Goal: Information Seeking & Learning: Learn about a topic

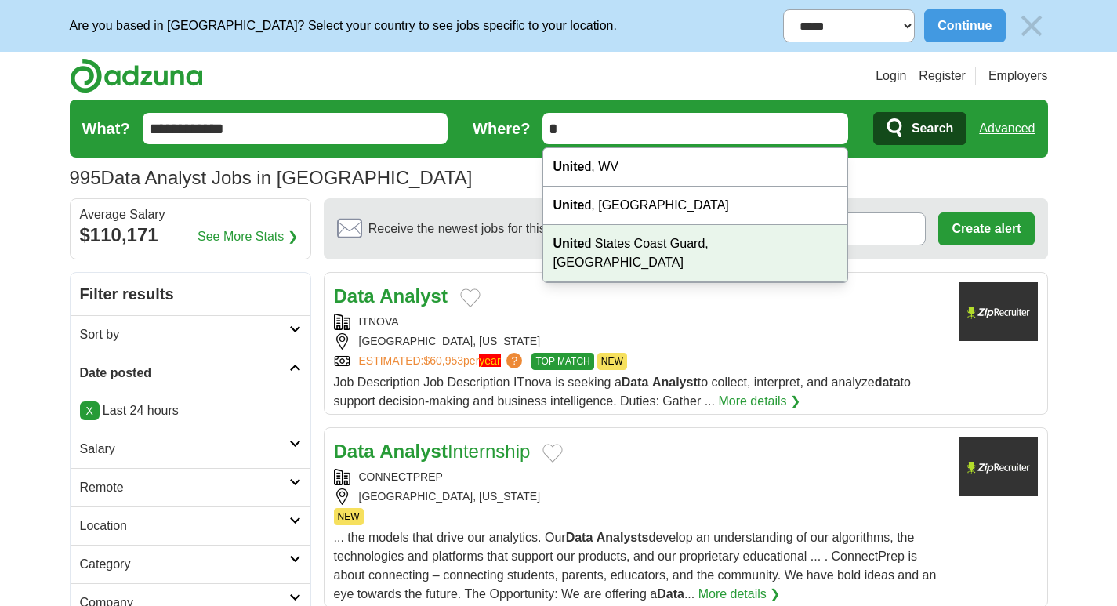
type input "**"
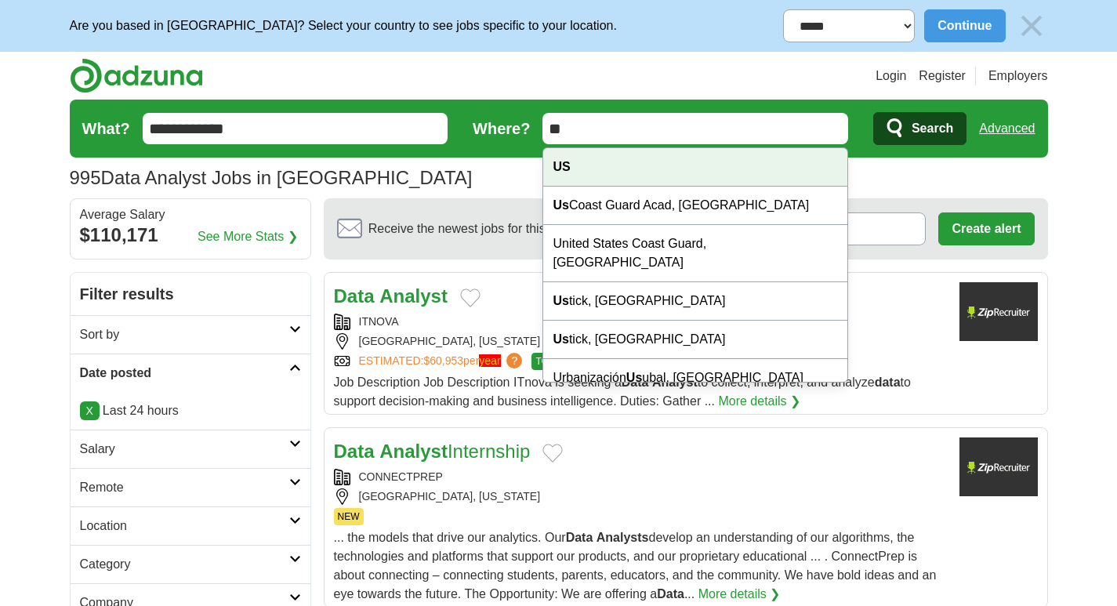
click at [673, 178] on div "US" at bounding box center [695, 167] width 304 height 38
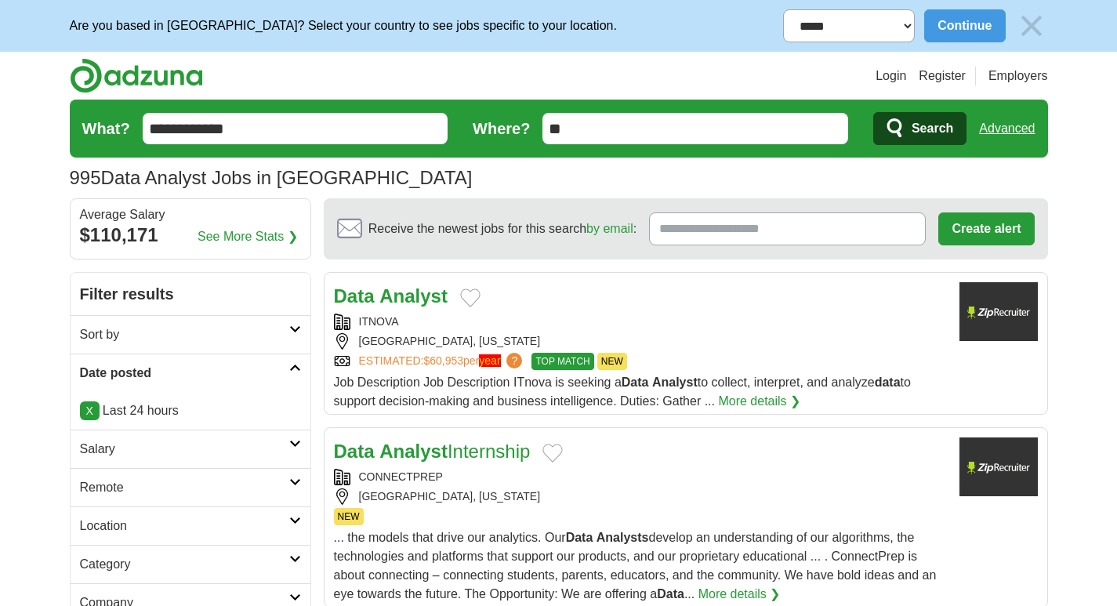
click at [924, 117] on span "Search" at bounding box center [933, 128] width 42 height 31
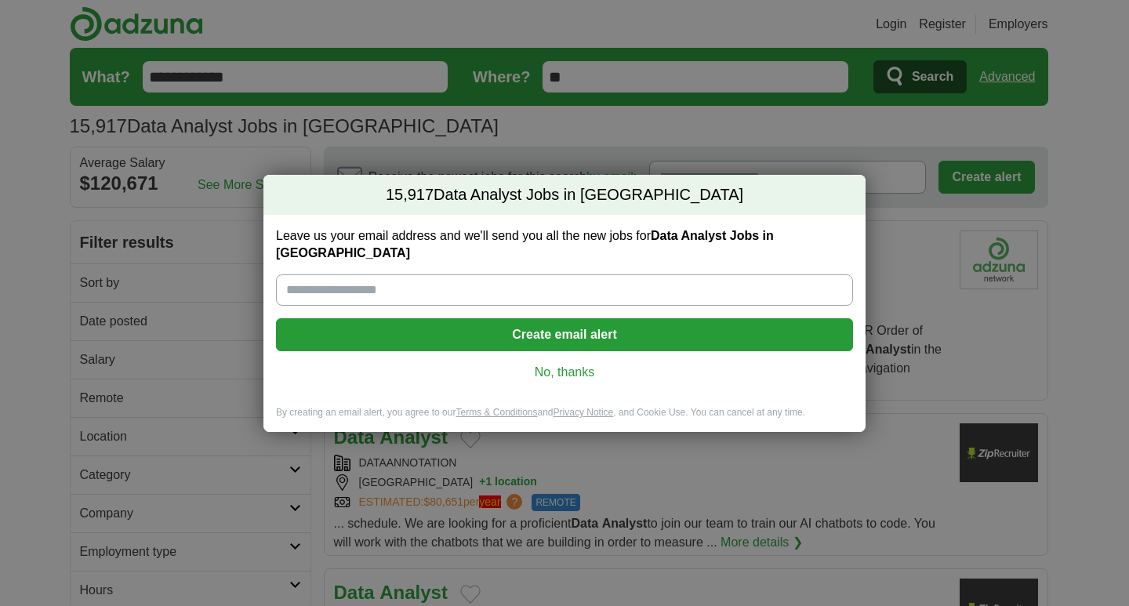
click at [553, 365] on link "No, thanks" at bounding box center [564, 372] width 552 height 17
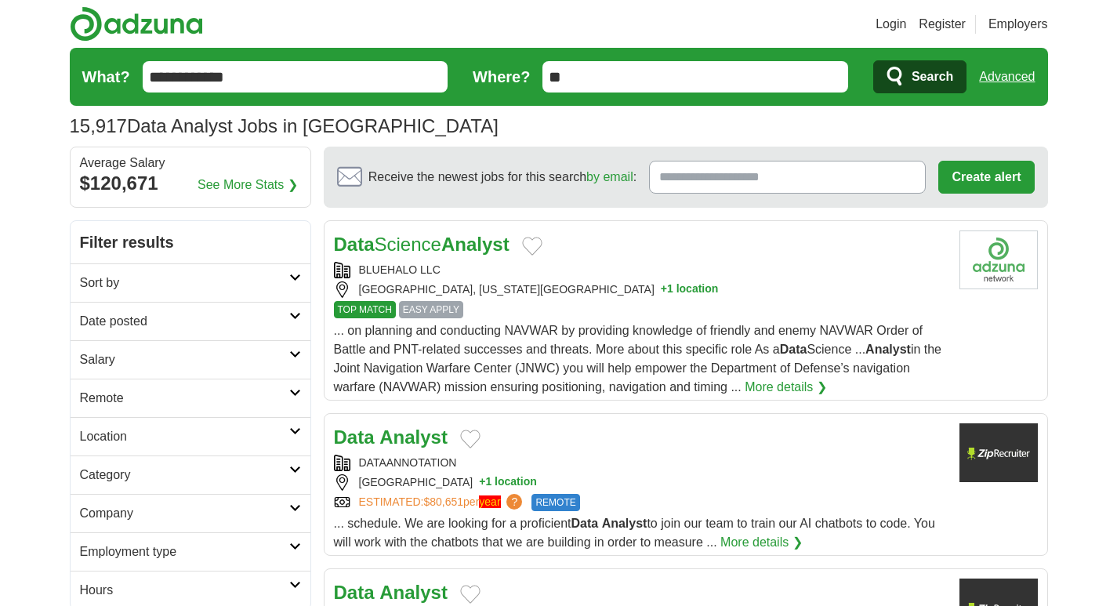
drag, startPoint x: 294, startPoint y: 281, endPoint x: 265, endPoint y: 294, distance: 31.9
click at [296, 281] on icon at bounding box center [295, 278] width 12 height 8
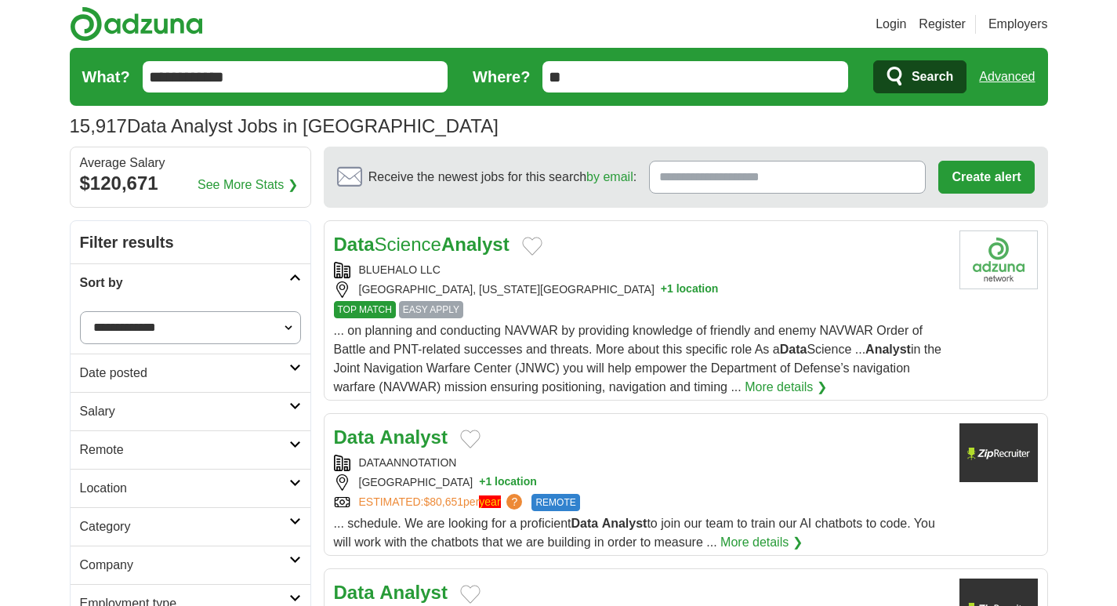
click at [288, 334] on select "**********" at bounding box center [190, 327] width 221 height 33
drag, startPoint x: 11, startPoint y: 332, endPoint x: 24, endPoint y: 328, distance: 12.9
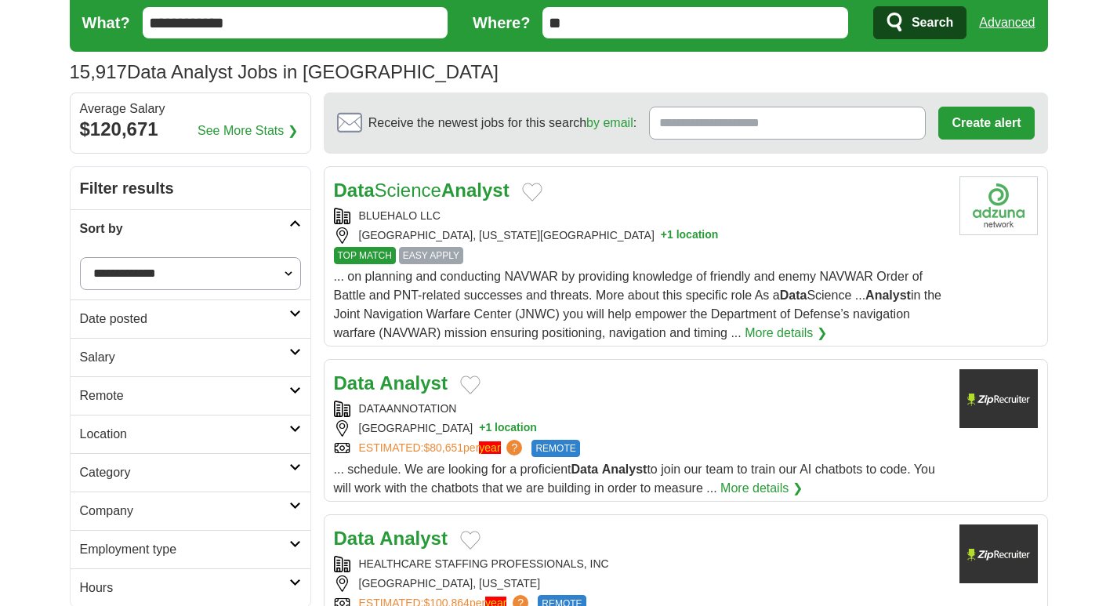
scroll to position [131, 0]
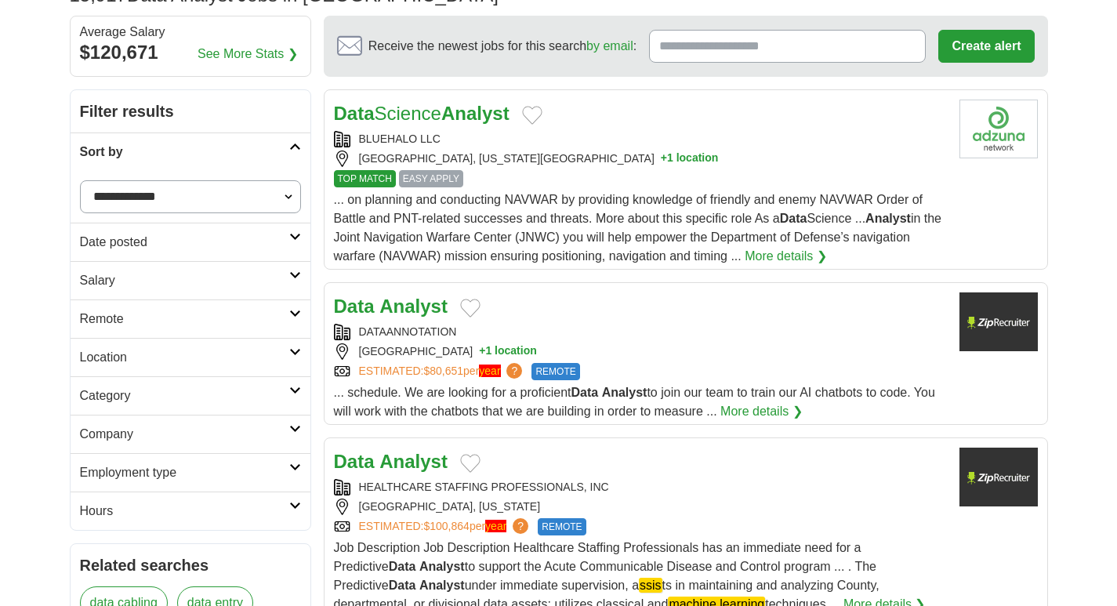
drag, startPoint x: 291, startPoint y: 242, endPoint x: 273, endPoint y: 257, distance: 23.4
click at [293, 242] on link "Date posted" at bounding box center [191, 242] width 240 height 38
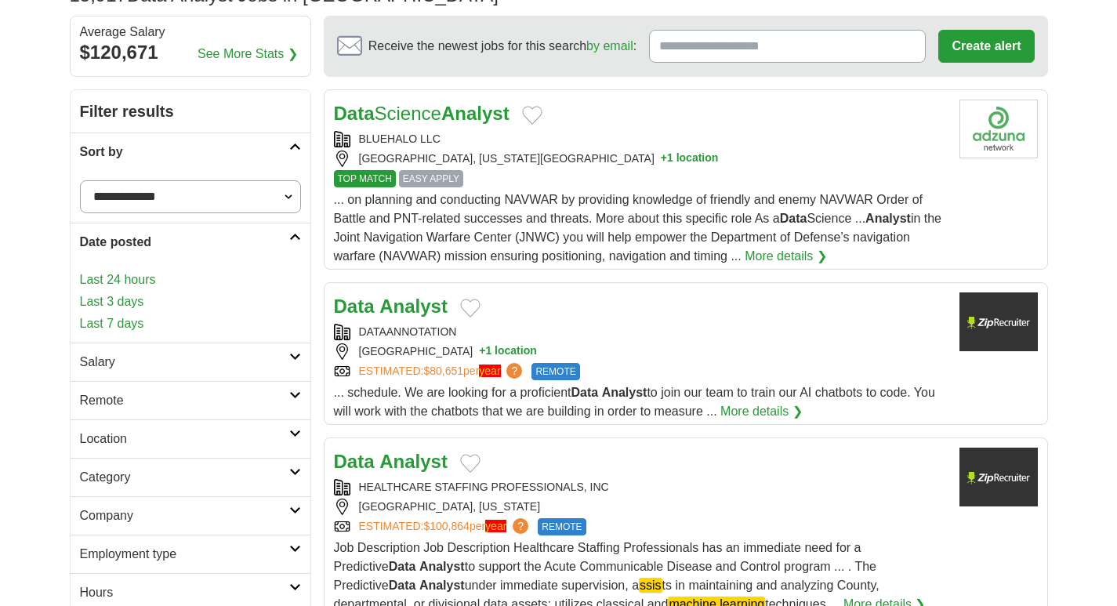
click at [132, 283] on link "Last 24 hours" at bounding box center [190, 279] width 221 height 19
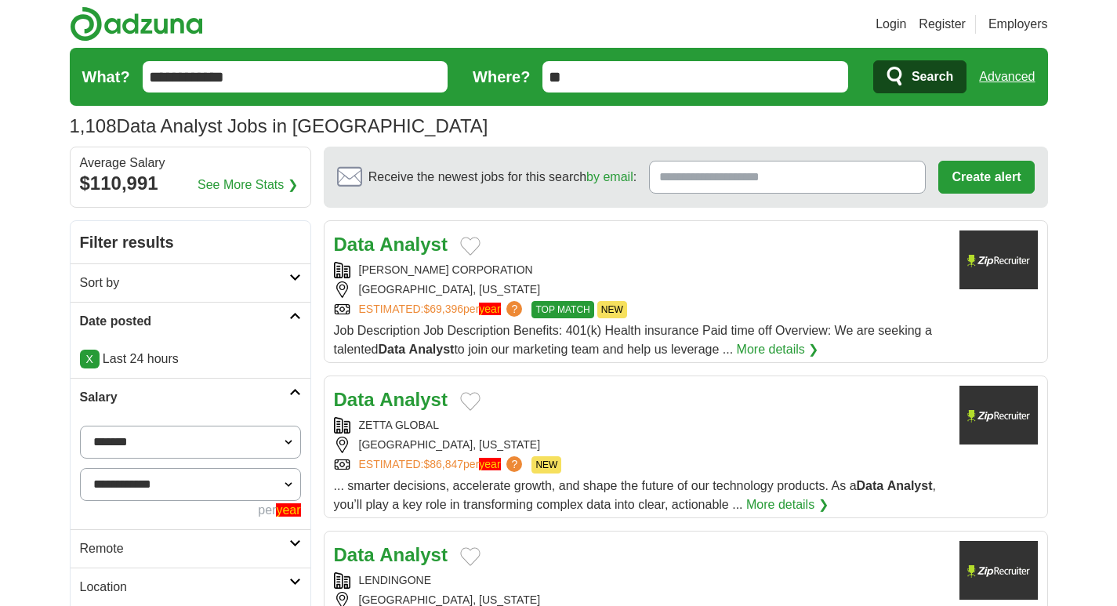
click at [259, 468] on select "**********" at bounding box center [190, 484] width 221 height 33
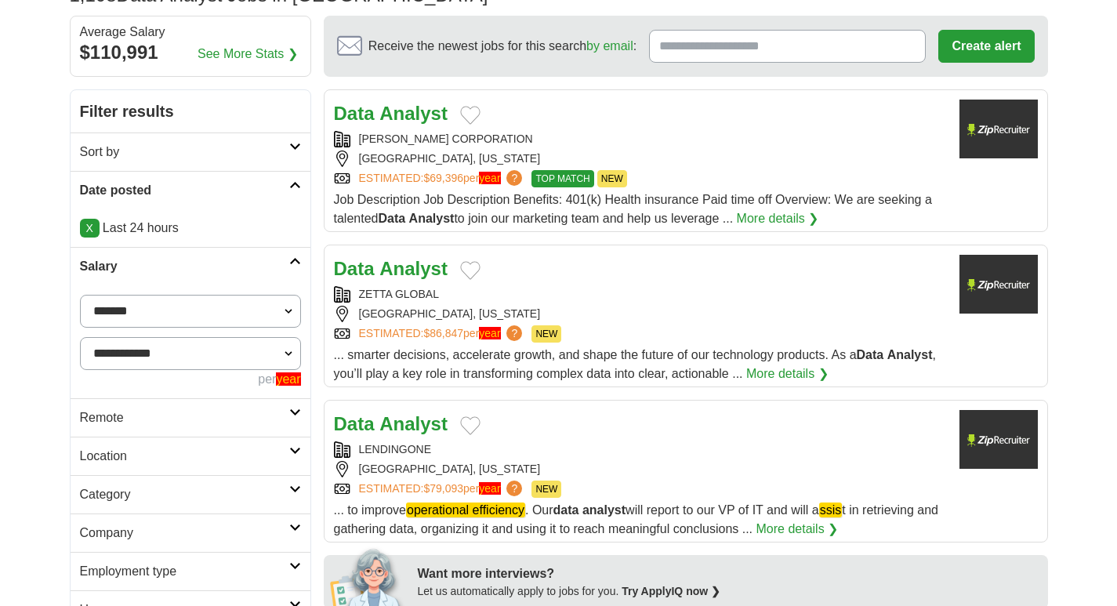
scroll to position [131, 0]
select select "*****"
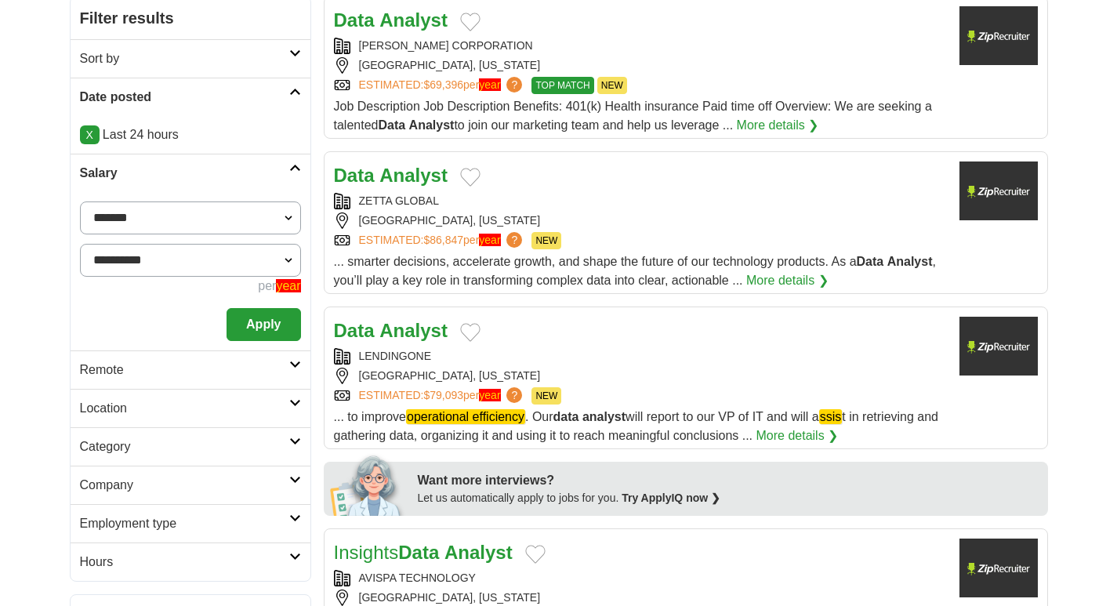
scroll to position [261, 0]
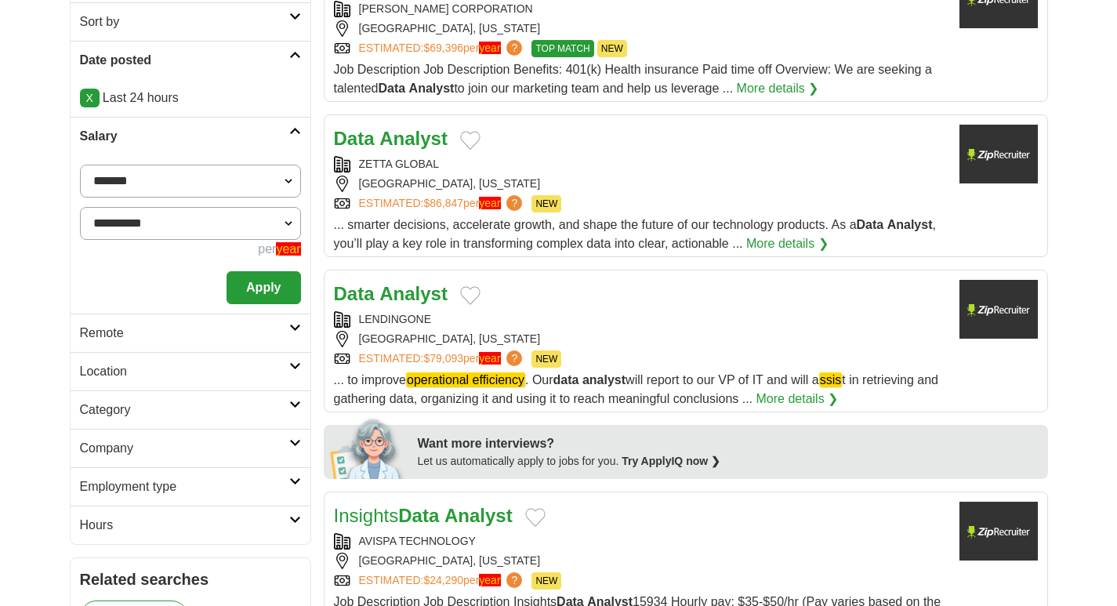
click at [275, 296] on button "Apply" at bounding box center [264, 287] width 74 height 33
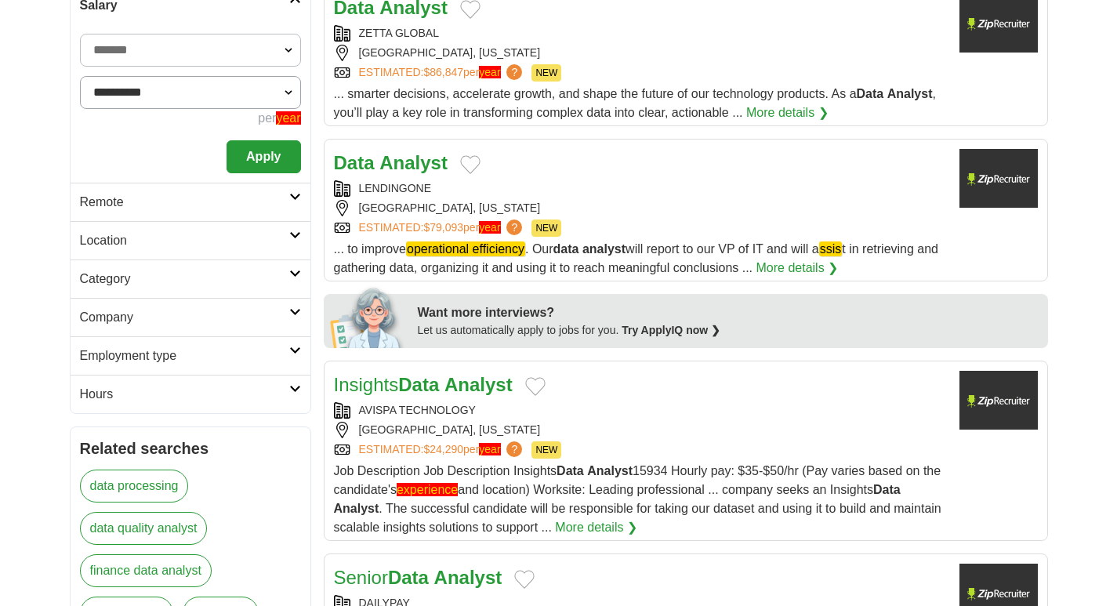
click at [287, 194] on h2 "Remote" at bounding box center [184, 202] width 209 height 19
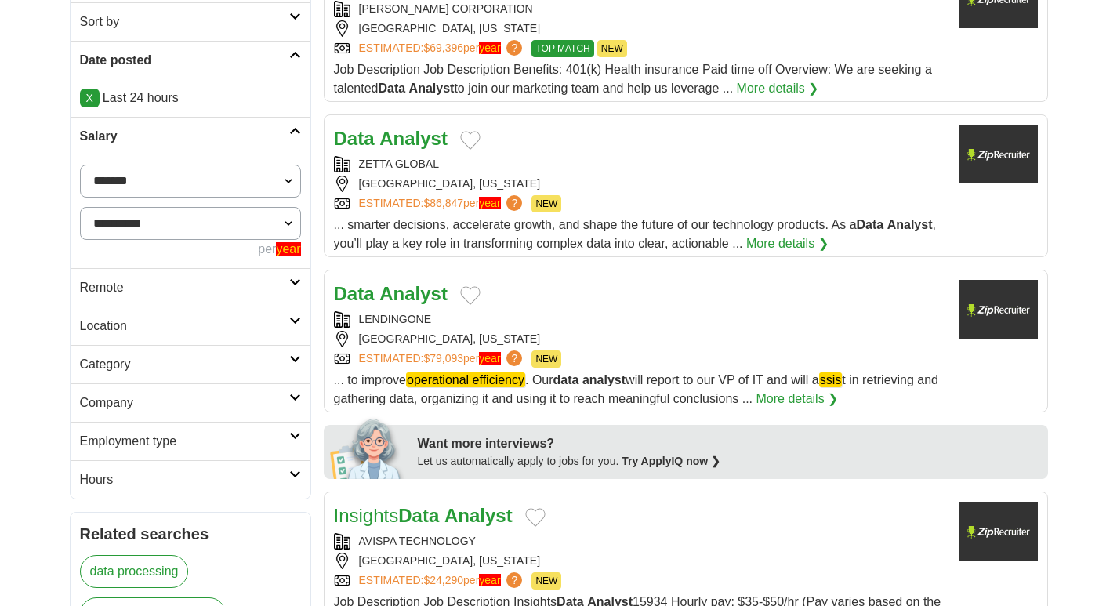
click at [303, 321] on link "Location" at bounding box center [191, 326] width 240 height 38
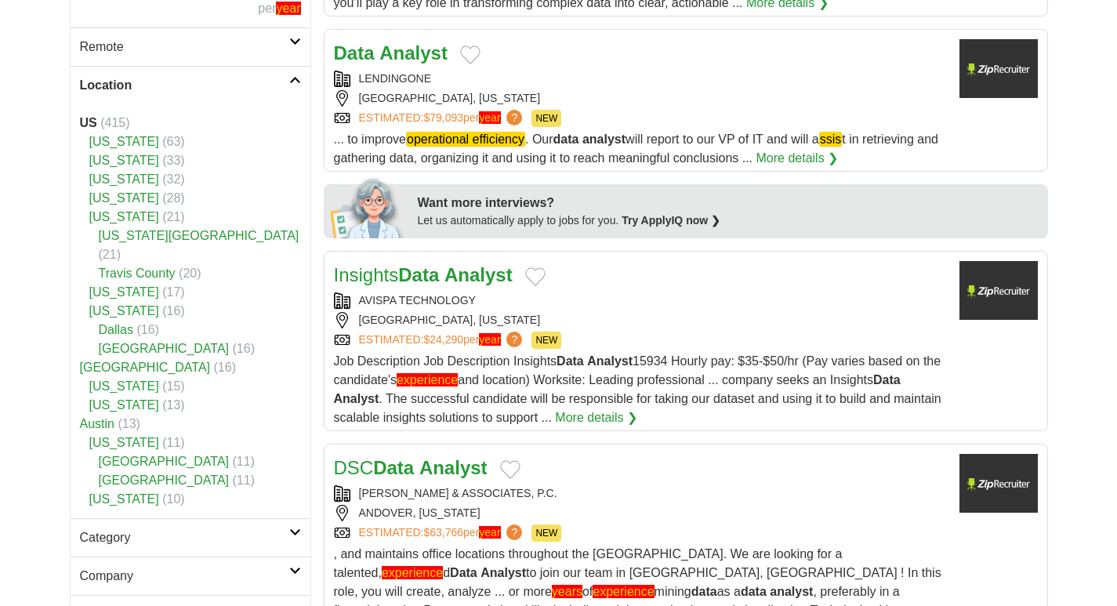
scroll to position [523, 0]
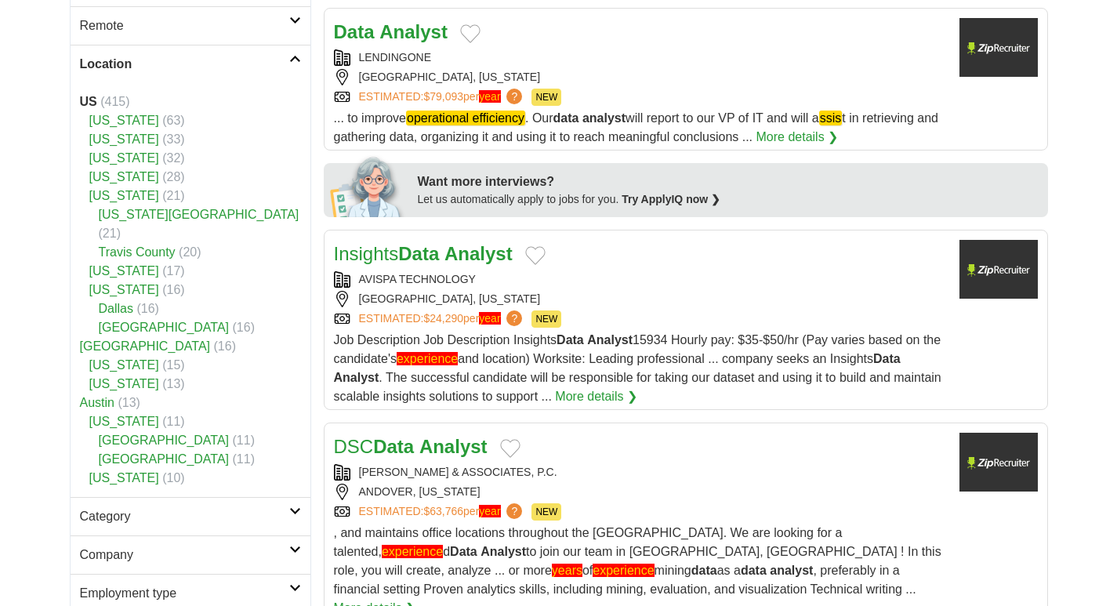
click at [297, 57] on icon at bounding box center [295, 59] width 12 height 8
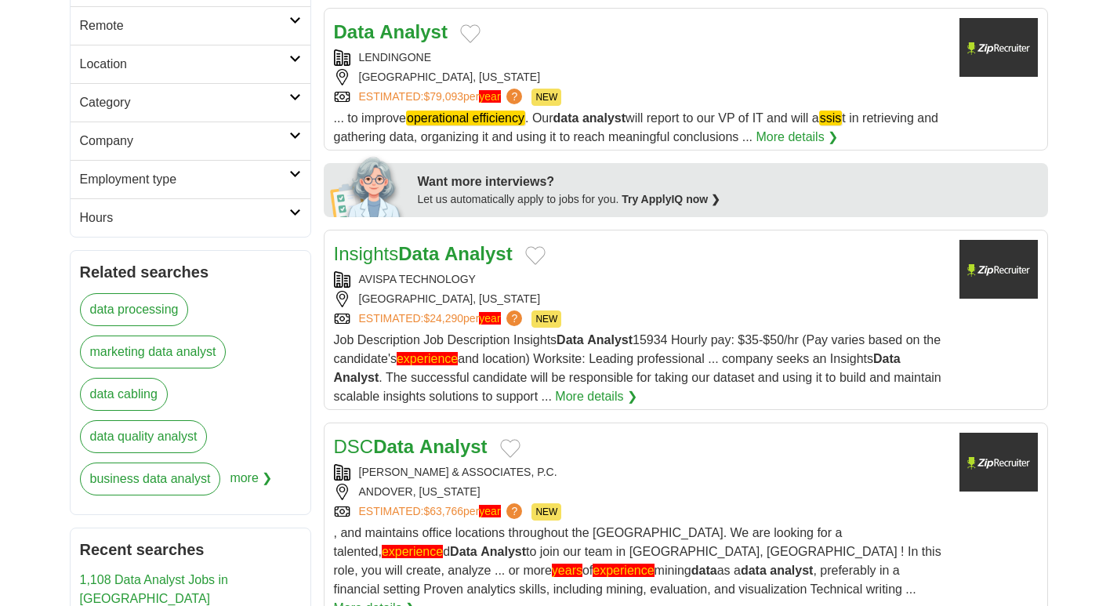
click at [291, 96] on icon at bounding box center [295, 97] width 12 height 8
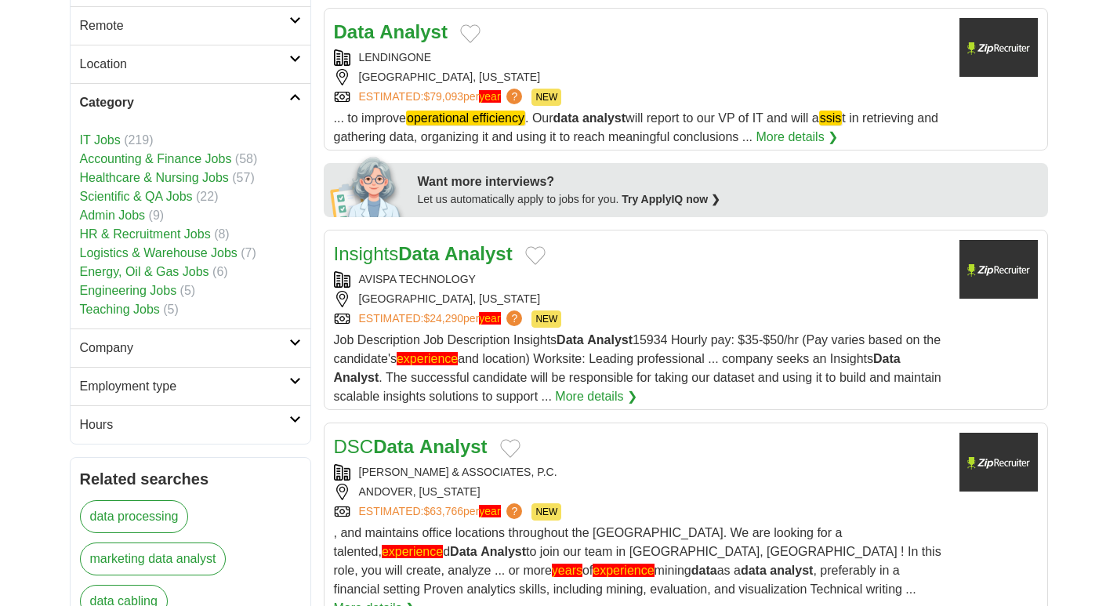
click at [291, 100] on icon at bounding box center [295, 97] width 12 height 8
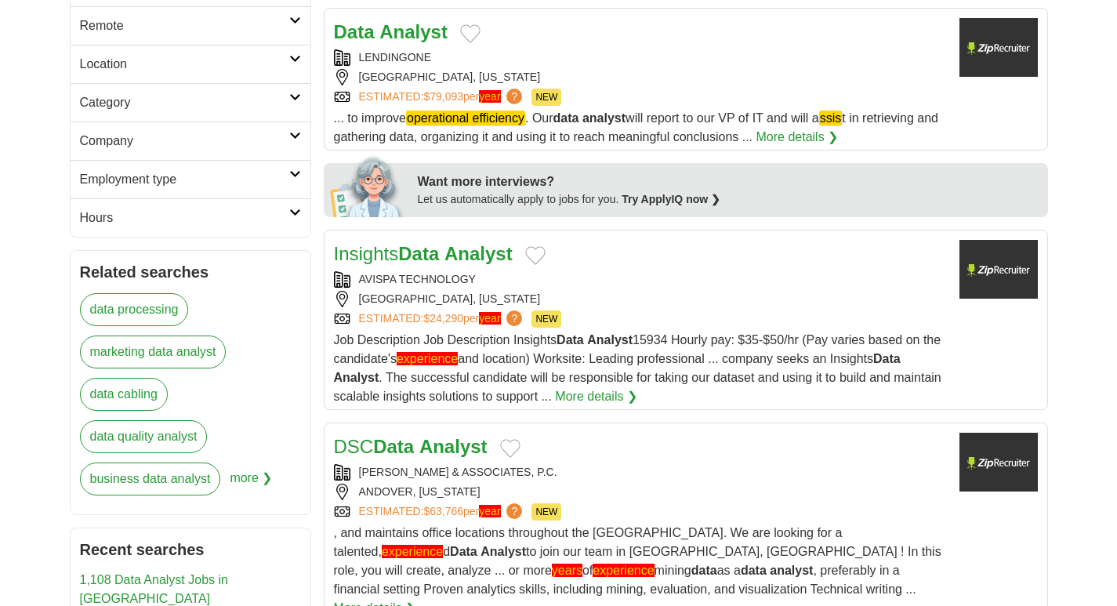
click at [287, 132] on h2 "Company" at bounding box center [184, 141] width 209 height 19
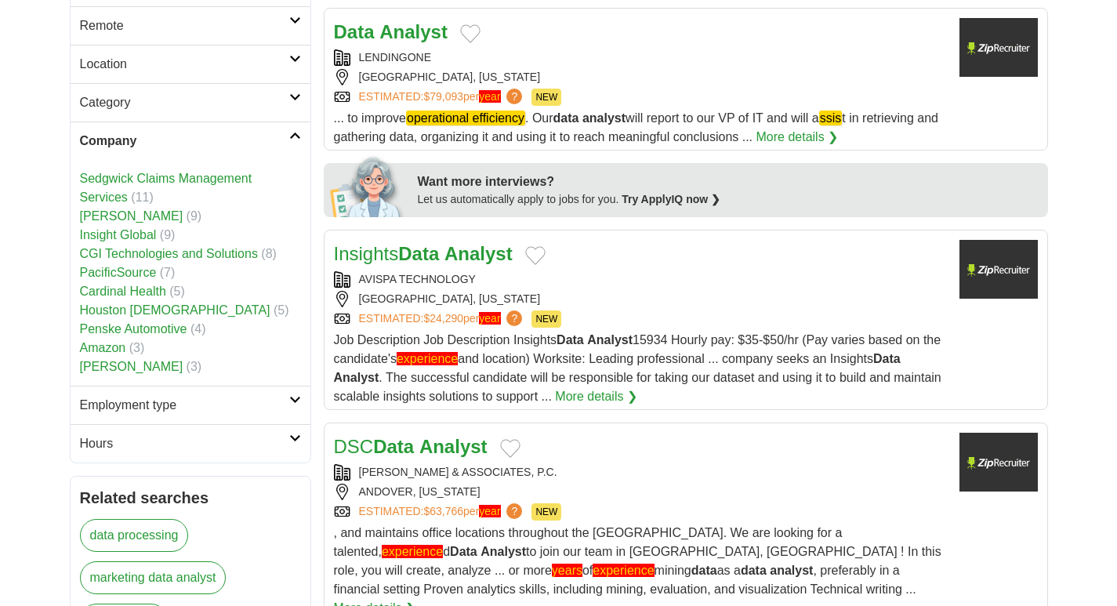
click at [287, 132] on h2 "Company" at bounding box center [184, 141] width 209 height 19
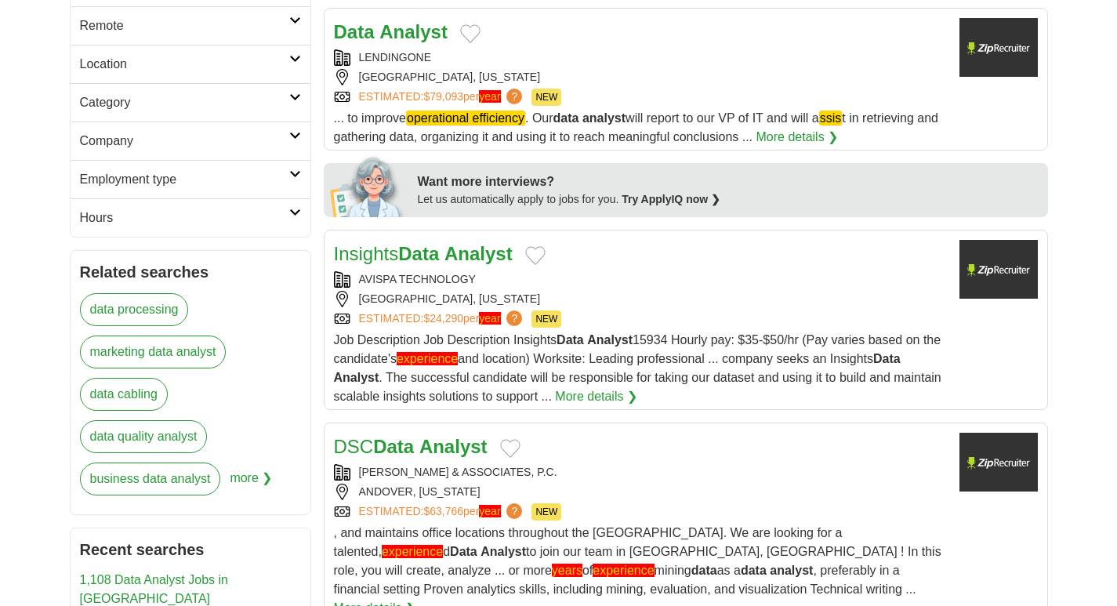
click at [300, 176] on icon at bounding box center [295, 174] width 12 height 8
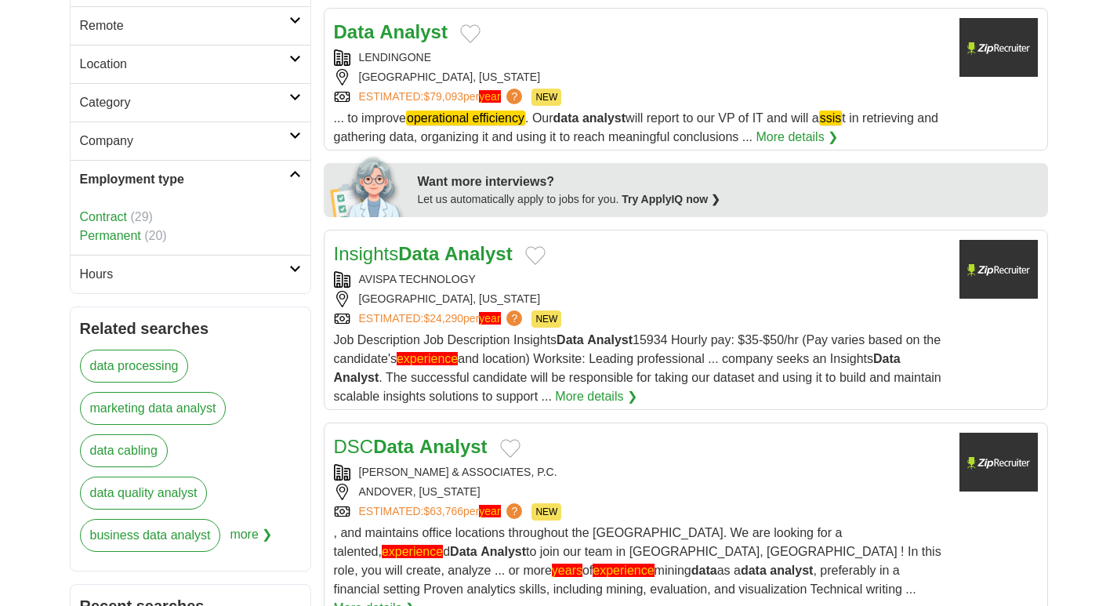
click at [300, 176] on icon at bounding box center [295, 174] width 12 height 8
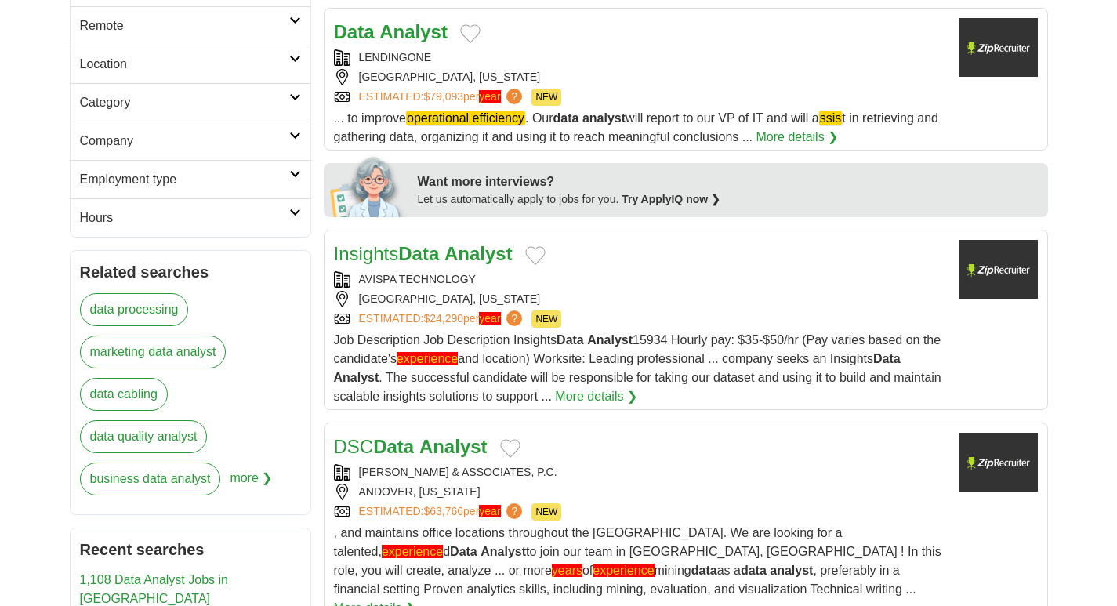
click at [301, 218] on link "Hours" at bounding box center [191, 217] width 240 height 38
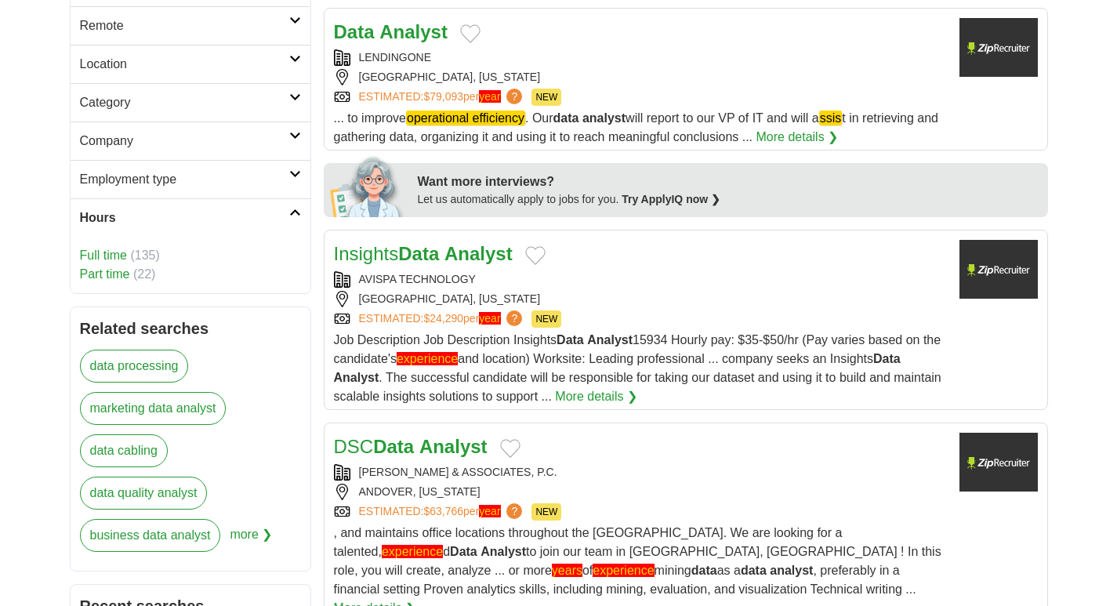
click at [298, 218] on link "Hours" at bounding box center [191, 217] width 240 height 38
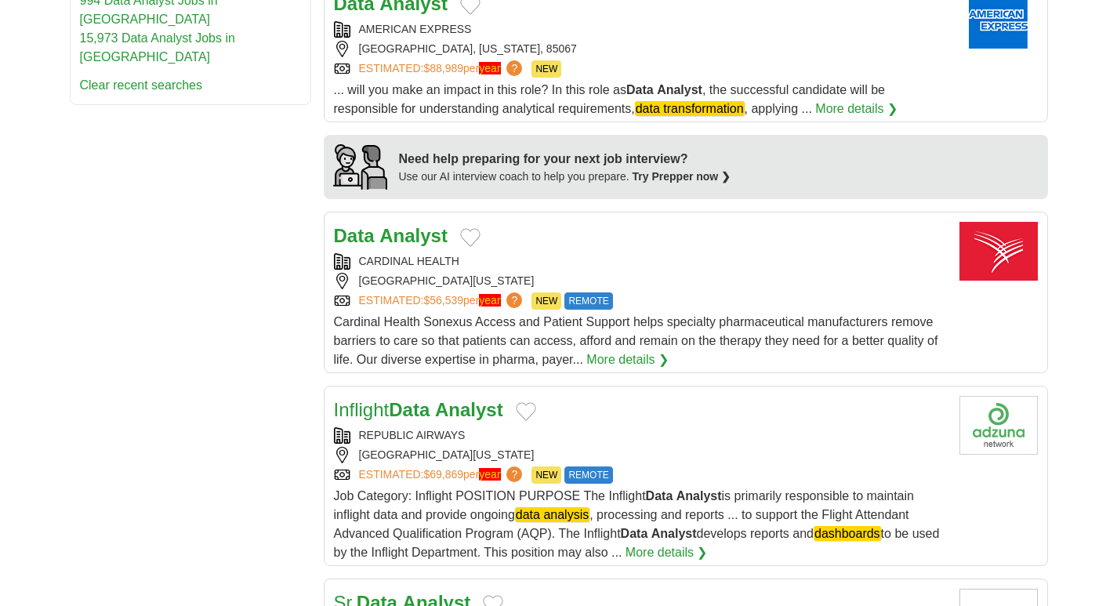
scroll to position [1307, 0]
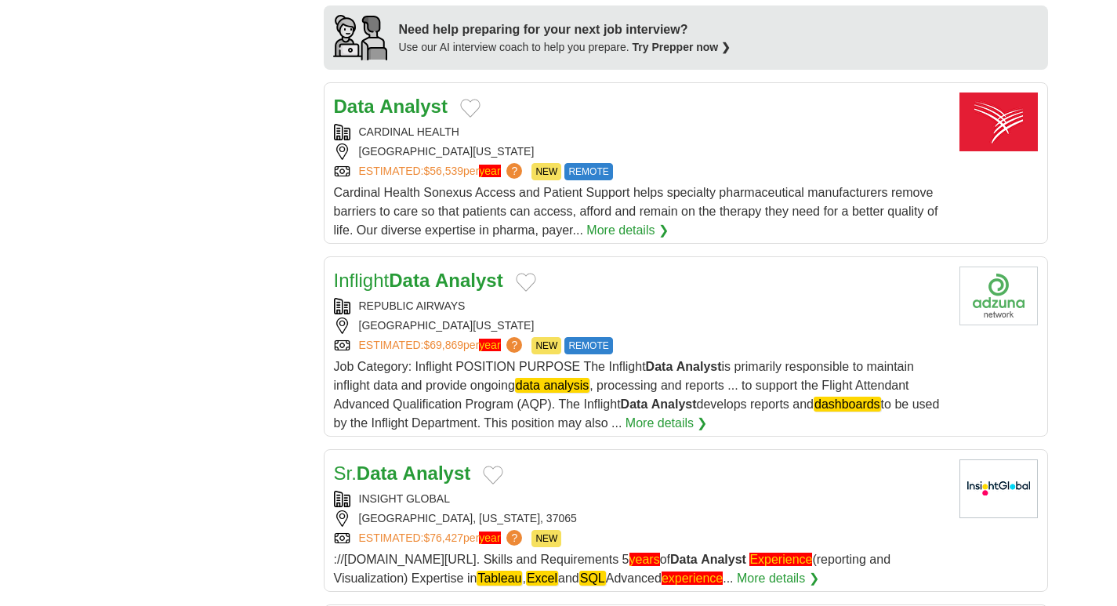
click at [430, 270] on strong "Data" at bounding box center [409, 280] width 41 height 21
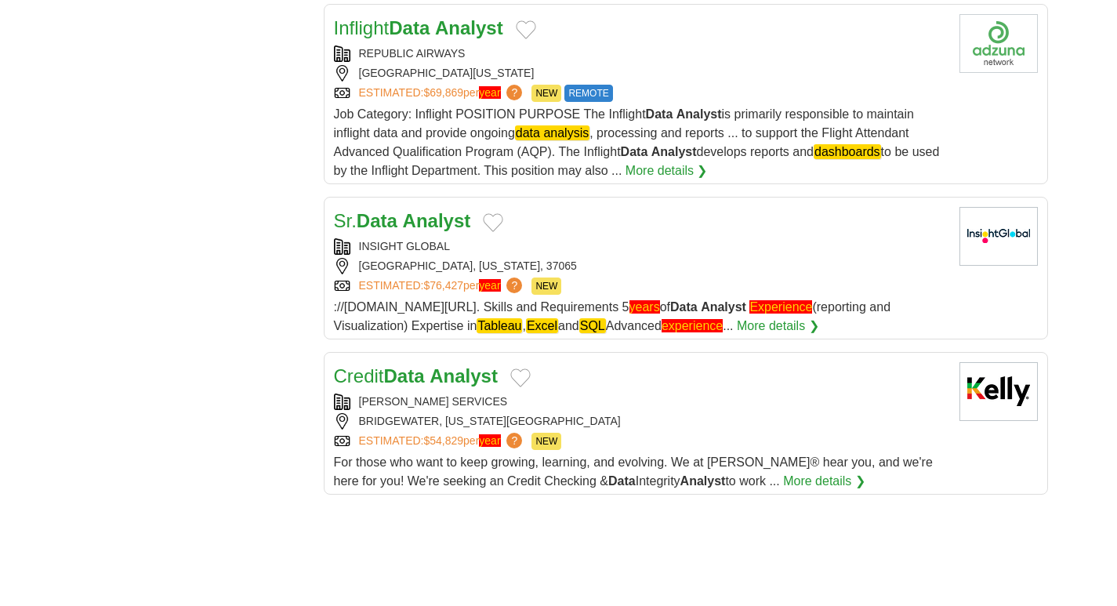
scroll to position [1568, 0]
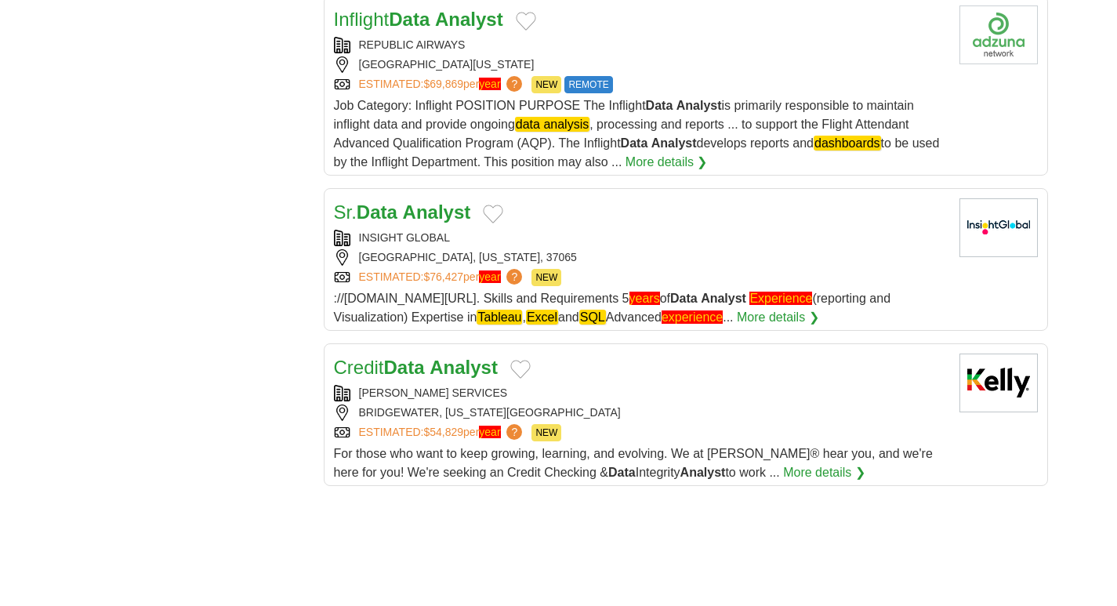
click at [450, 201] on strong "Analyst" at bounding box center [437, 211] width 68 height 21
click at [459, 357] on strong "Analyst" at bounding box center [464, 367] width 68 height 21
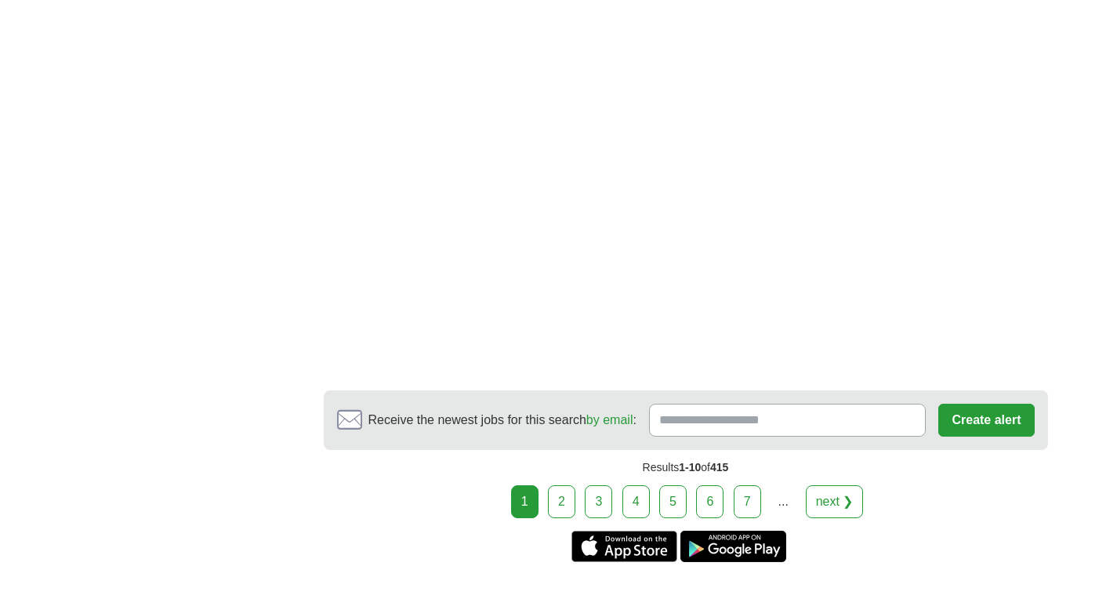
scroll to position [2613, 0]
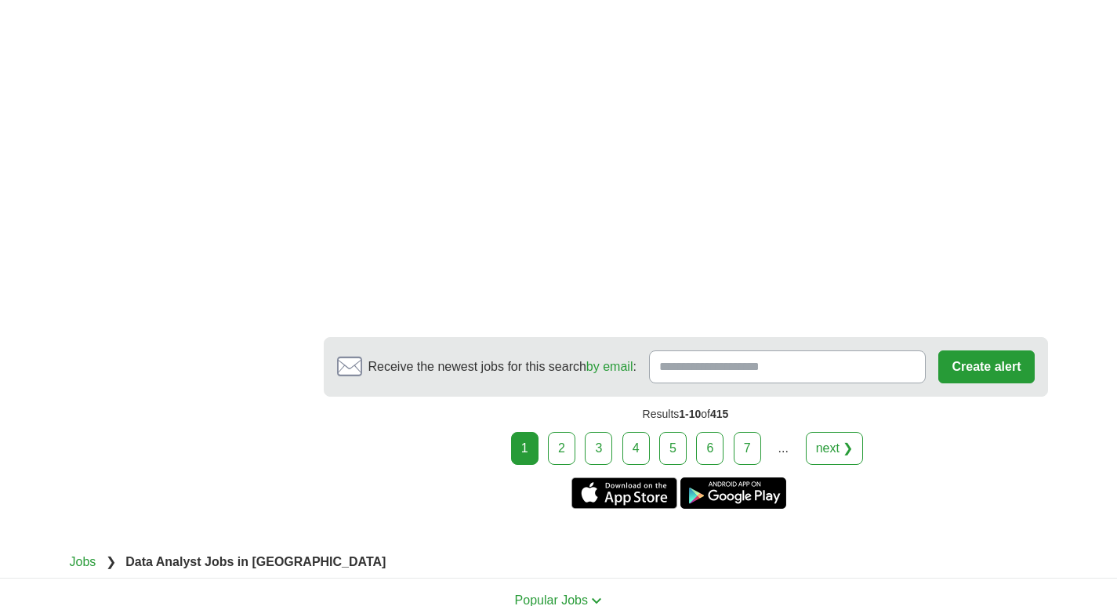
click at [568, 432] on link "2" at bounding box center [561, 448] width 27 height 33
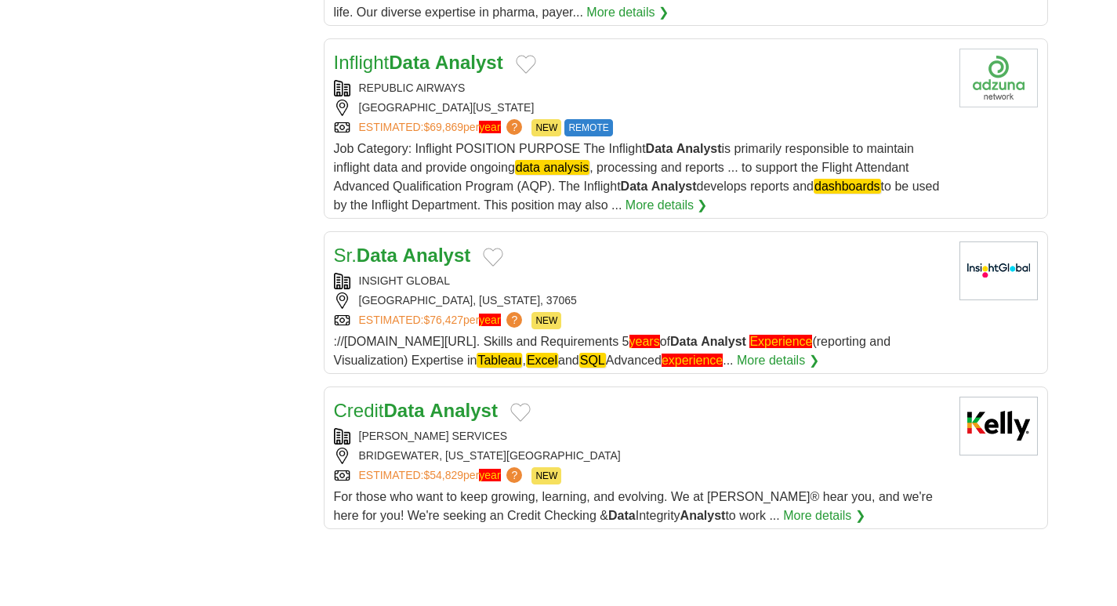
scroll to position [915, 0]
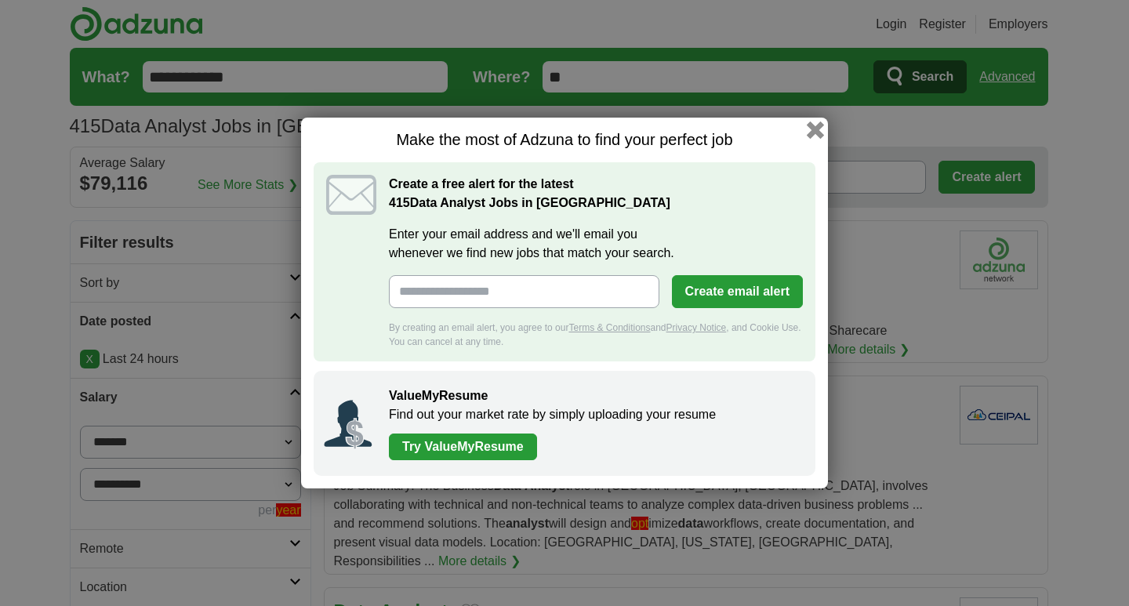
click at [814, 134] on button "button" at bounding box center [815, 130] width 17 height 17
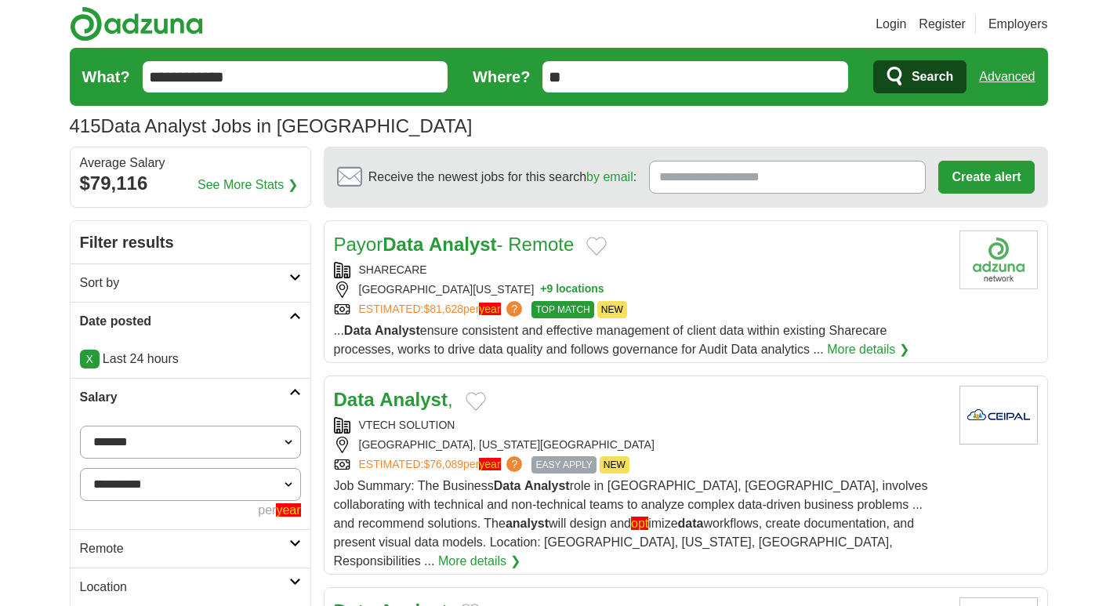
click at [502, 252] on link "Payor Data Analyst - Remote" at bounding box center [454, 244] width 241 height 21
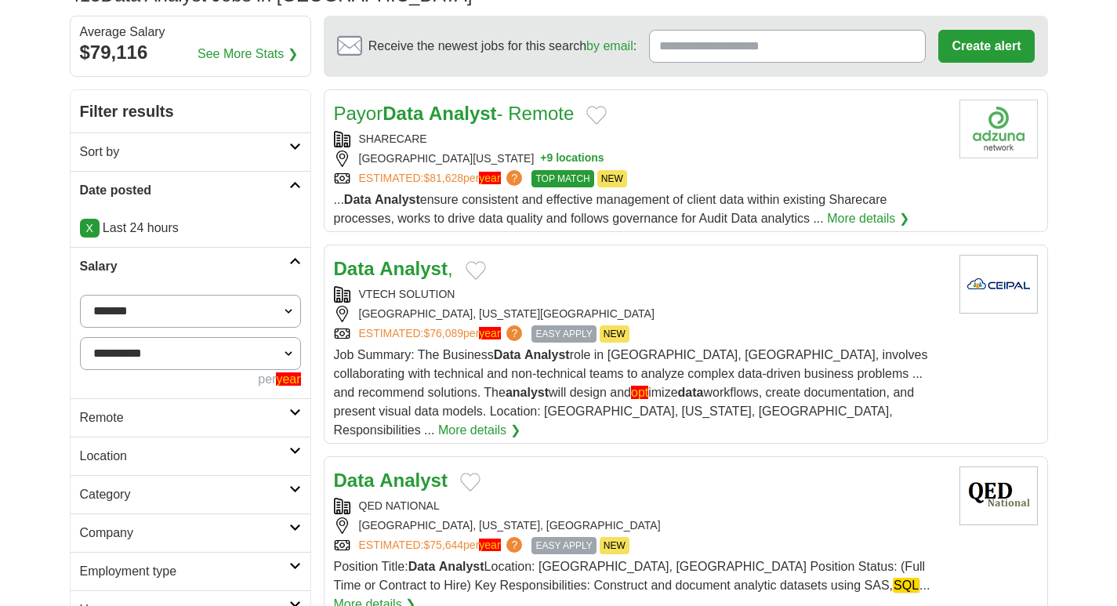
click at [428, 278] on strong "Analyst" at bounding box center [413, 268] width 68 height 21
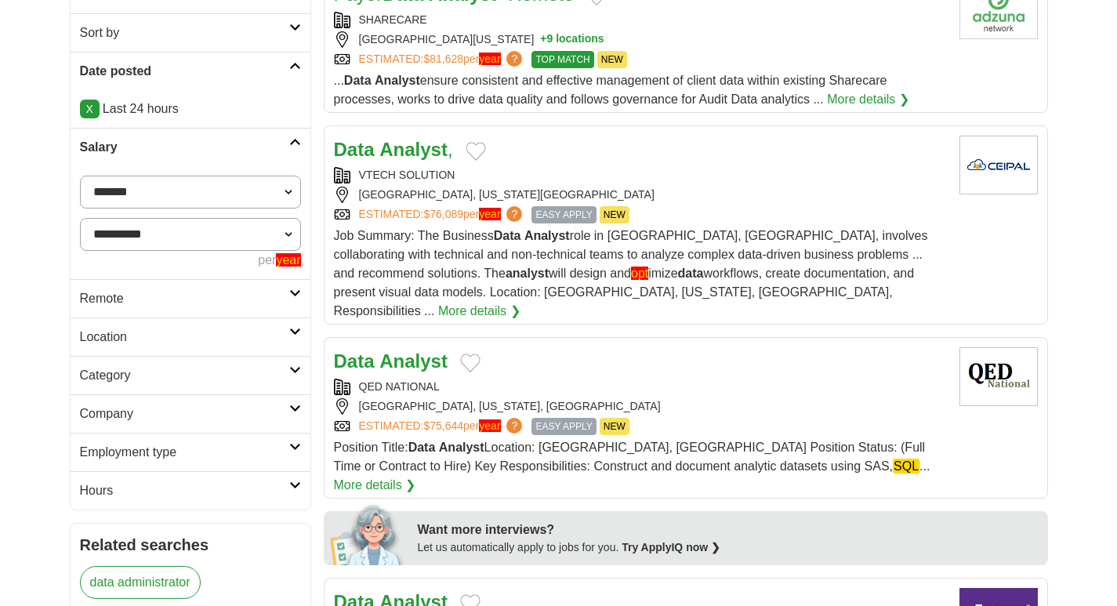
scroll to position [392, 0]
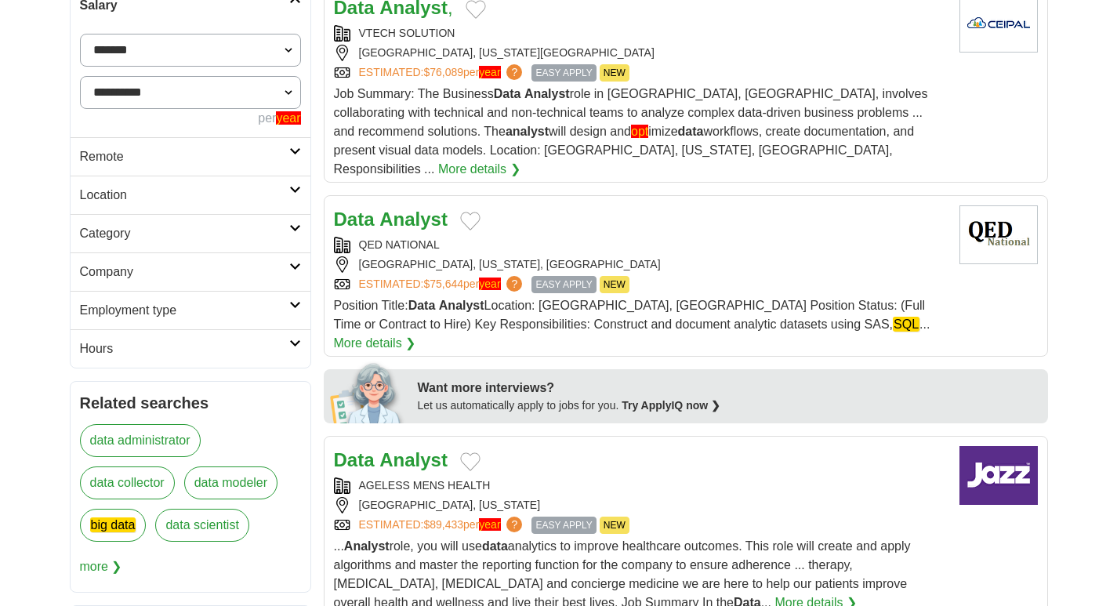
click at [397, 209] on strong "Analyst" at bounding box center [413, 219] width 68 height 21
click at [381, 449] on strong "Analyst" at bounding box center [413, 459] width 68 height 21
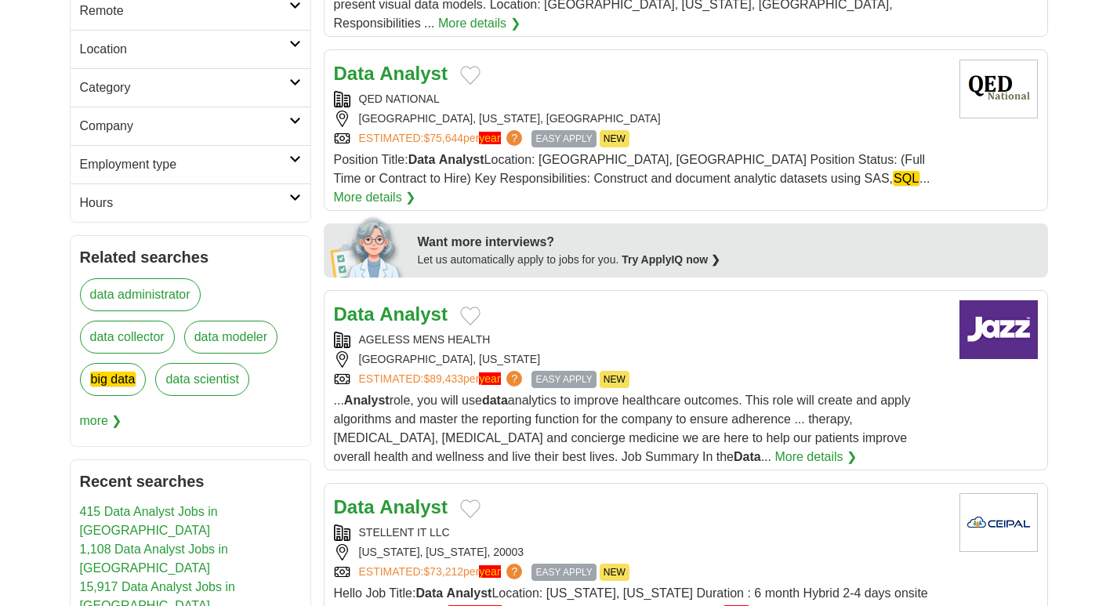
scroll to position [653, 0]
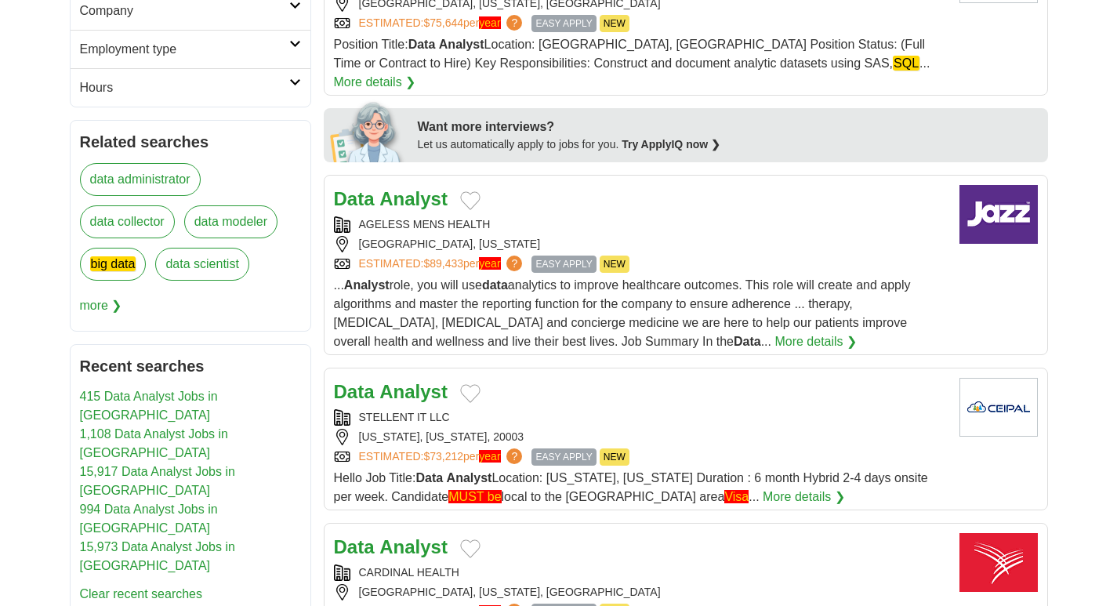
click at [393, 381] on strong "Analyst" at bounding box center [413, 391] width 68 height 21
click at [388, 536] on strong "Analyst" at bounding box center [413, 546] width 68 height 21
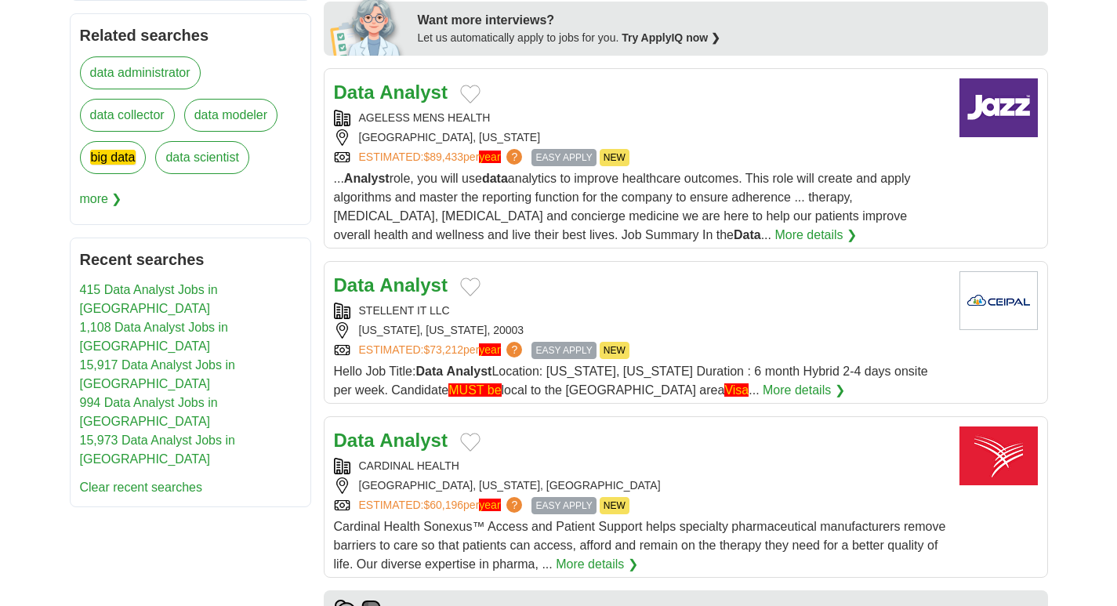
scroll to position [915, 0]
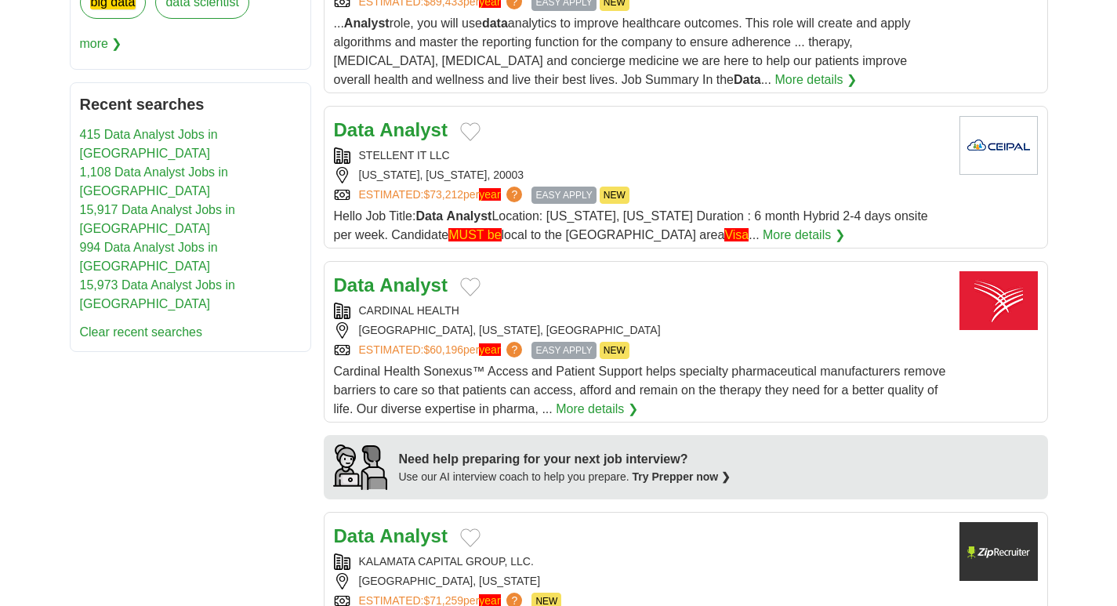
click at [410, 525] on strong "Analyst" at bounding box center [413, 535] width 68 height 21
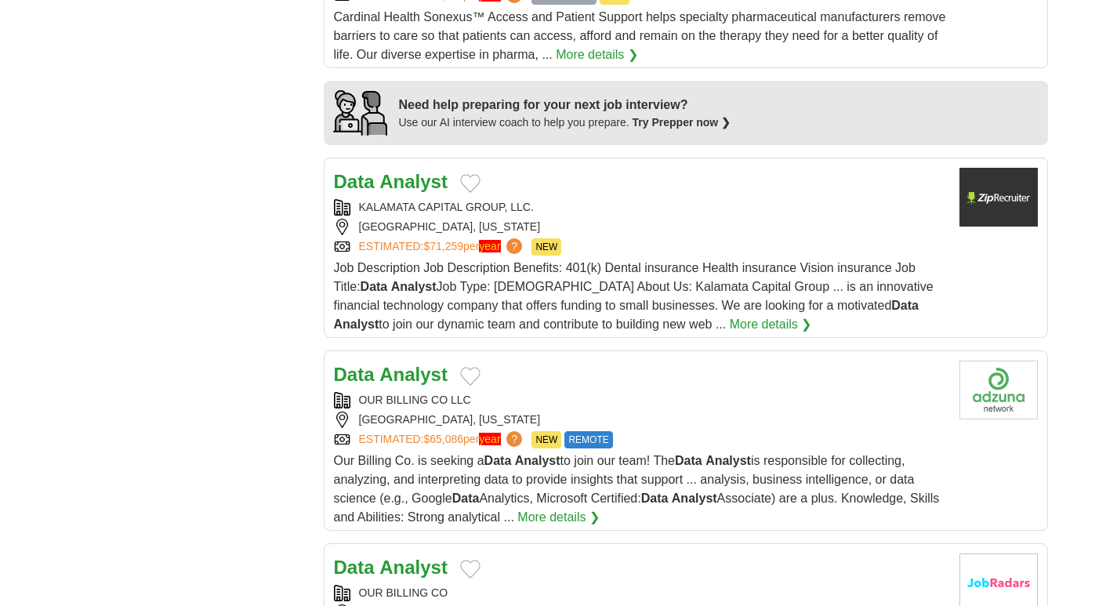
scroll to position [1307, 0]
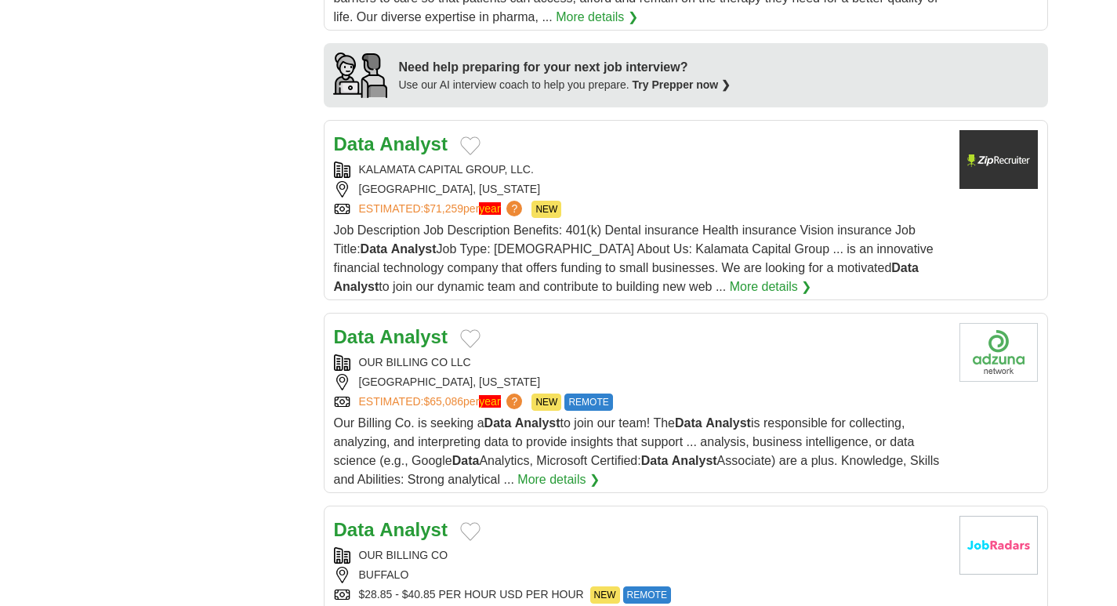
click at [464, 323] on div "Data Analyst" at bounding box center [640, 337] width 613 height 28
click at [412, 506] on article "Data Analyst OUR BILLING CO BUFFALO $28.85 - $40.85 PER HOUR USD PER HOUR NEW R…" at bounding box center [686, 596] width 724 height 180
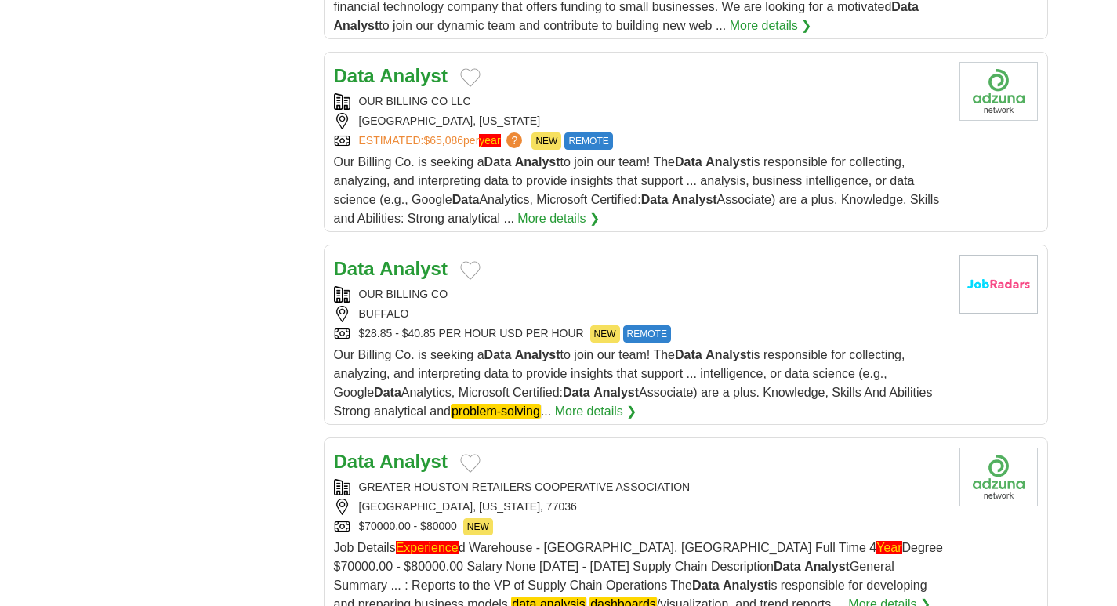
scroll to position [1699, 0]
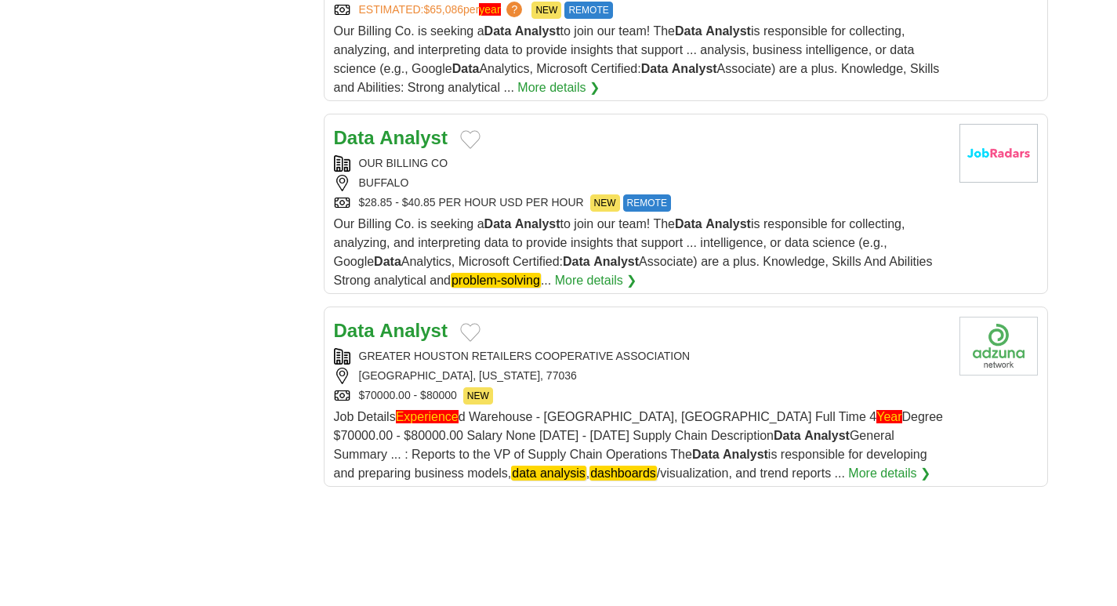
click at [419, 320] on strong "Analyst" at bounding box center [413, 330] width 68 height 21
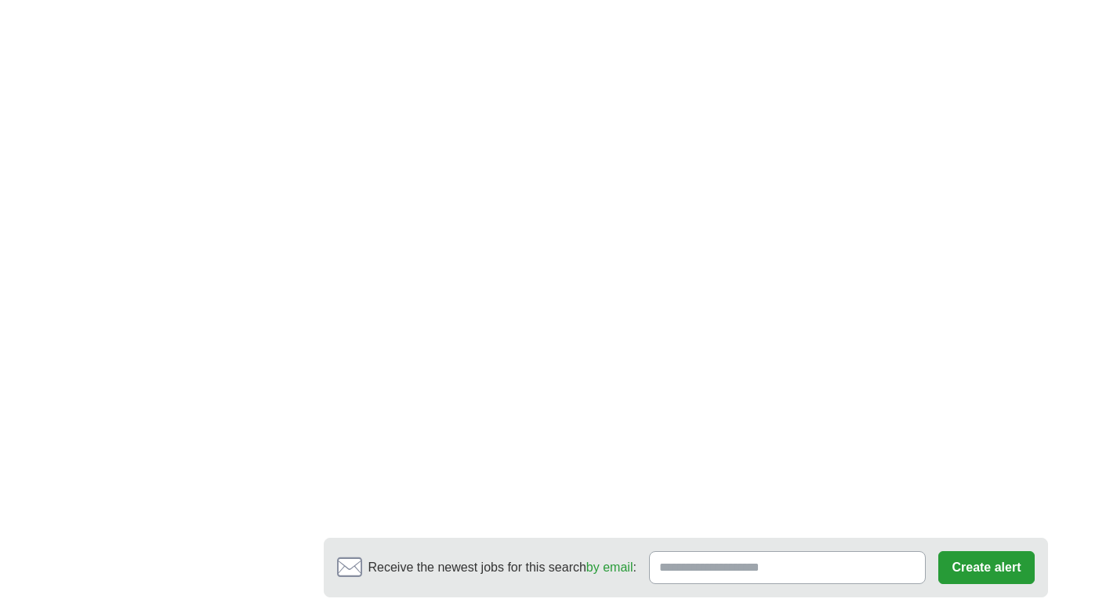
scroll to position [2744, 0]
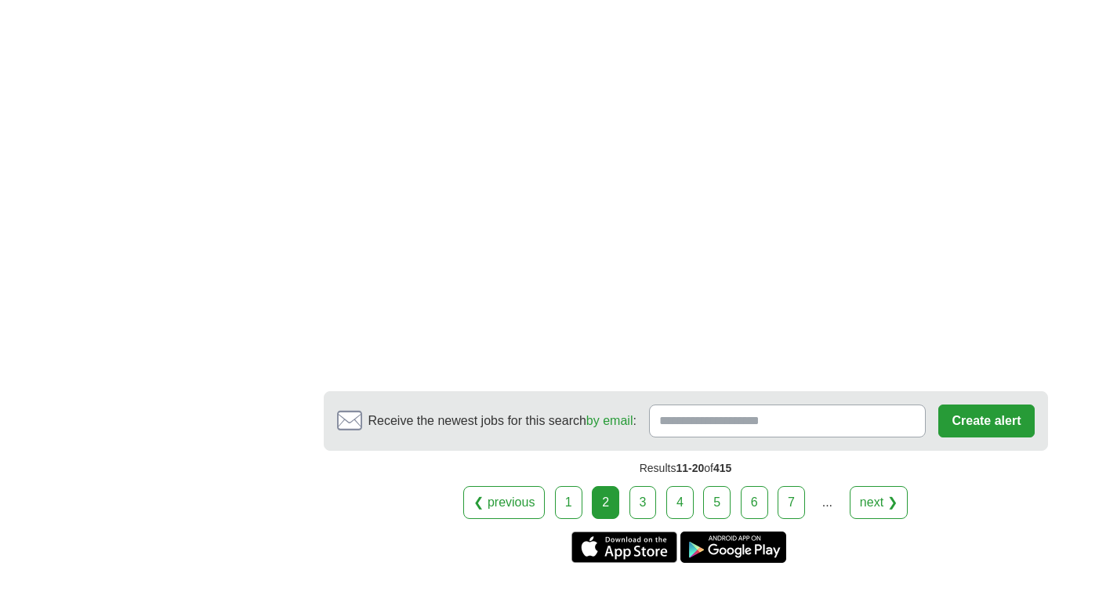
click at [635, 486] on link "3" at bounding box center [642, 502] width 27 height 33
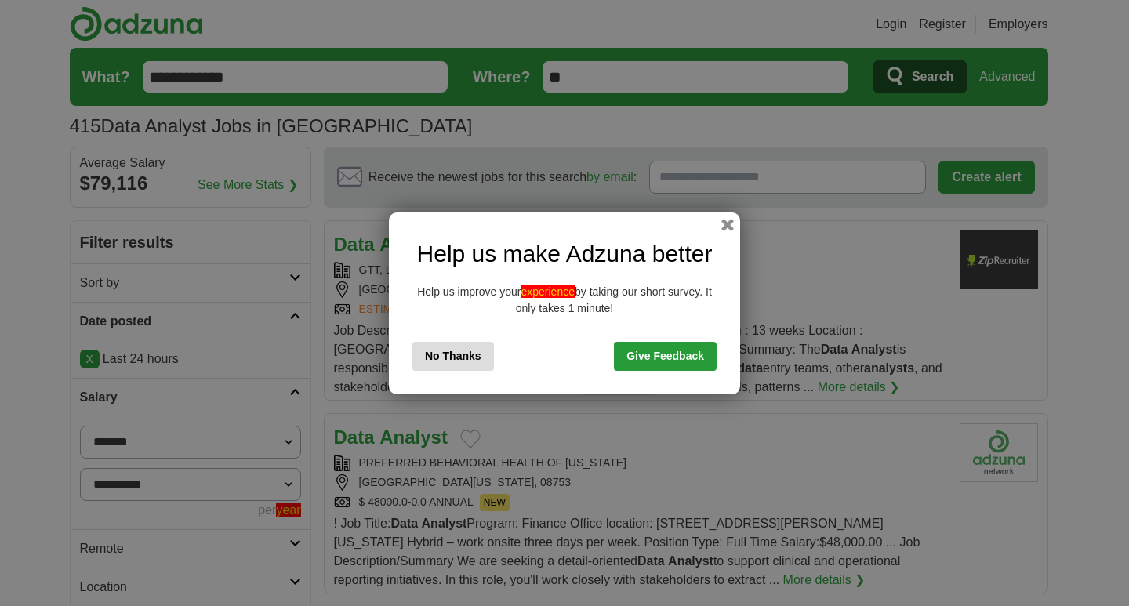
click at [487, 362] on button "No Thanks" at bounding box center [453, 356] width 82 height 29
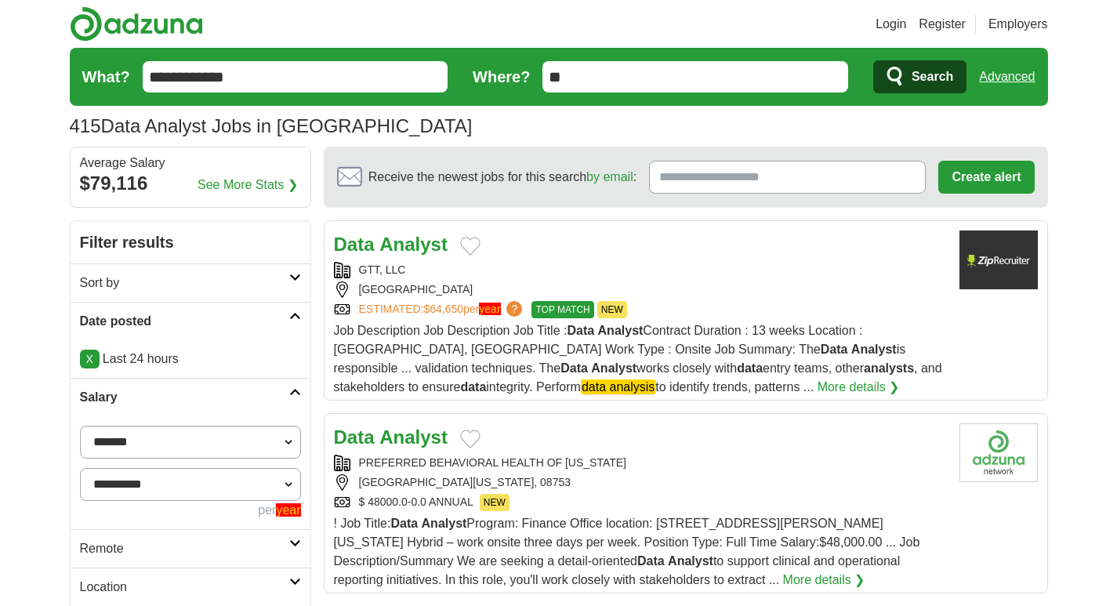
scroll to position [131, 0]
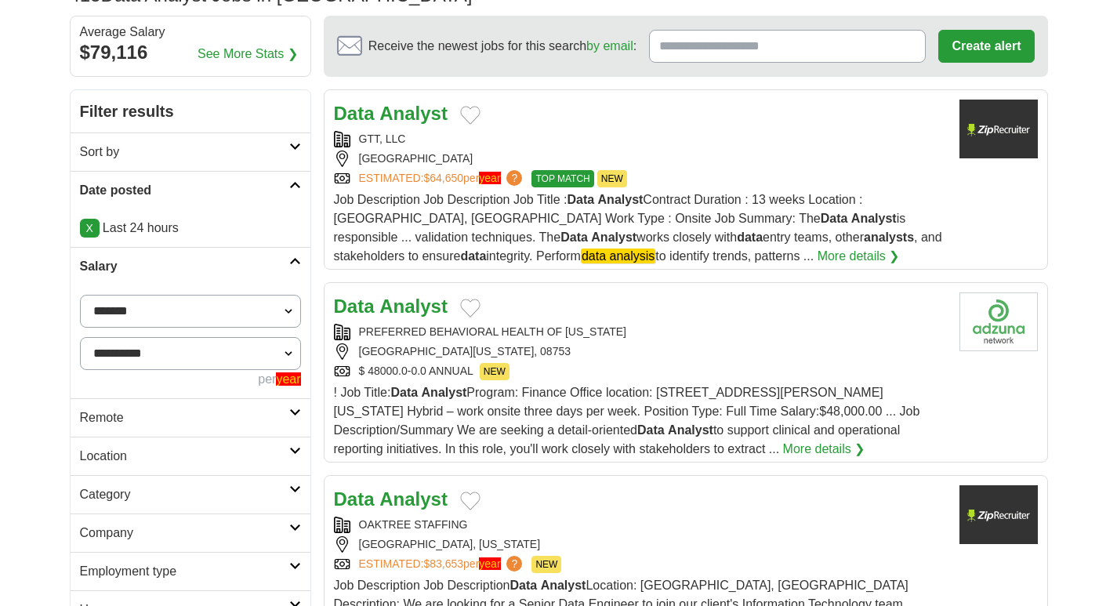
click at [437, 311] on strong "Analyst" at bounding box center [413, 306] width 68 height 21
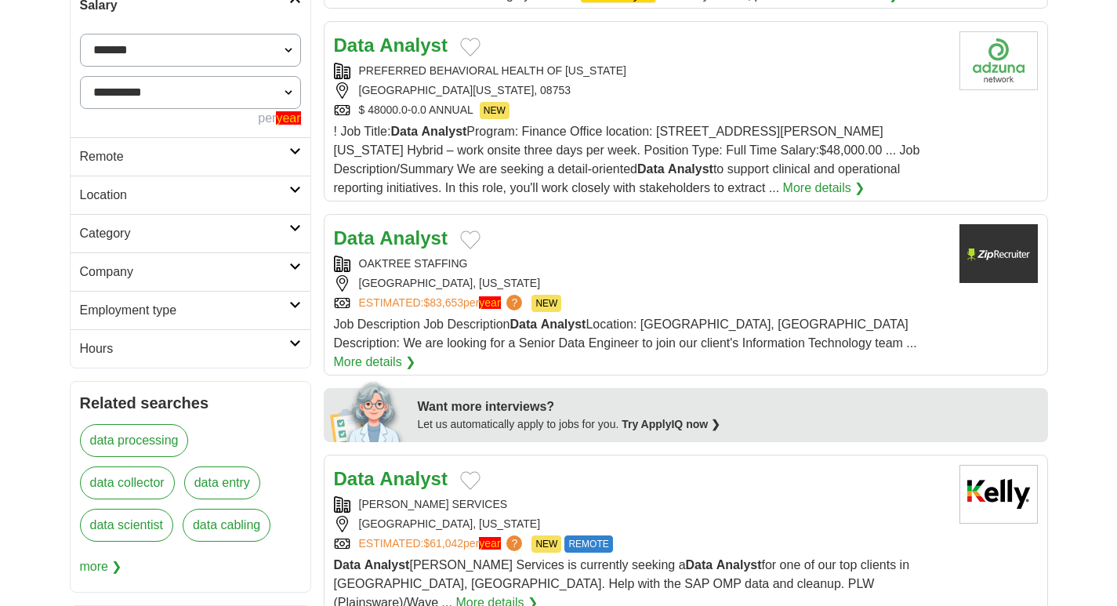
scroll to position [523, 0]
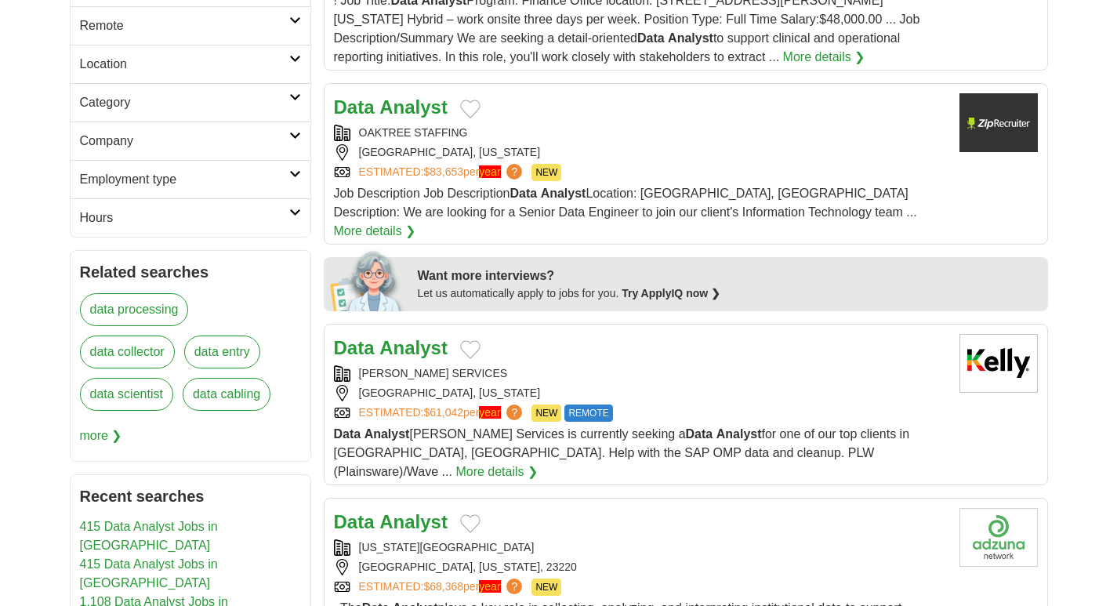
click at [430, 337] on strong "Analyst" at bounding box center [413, 347] width 68 height 21
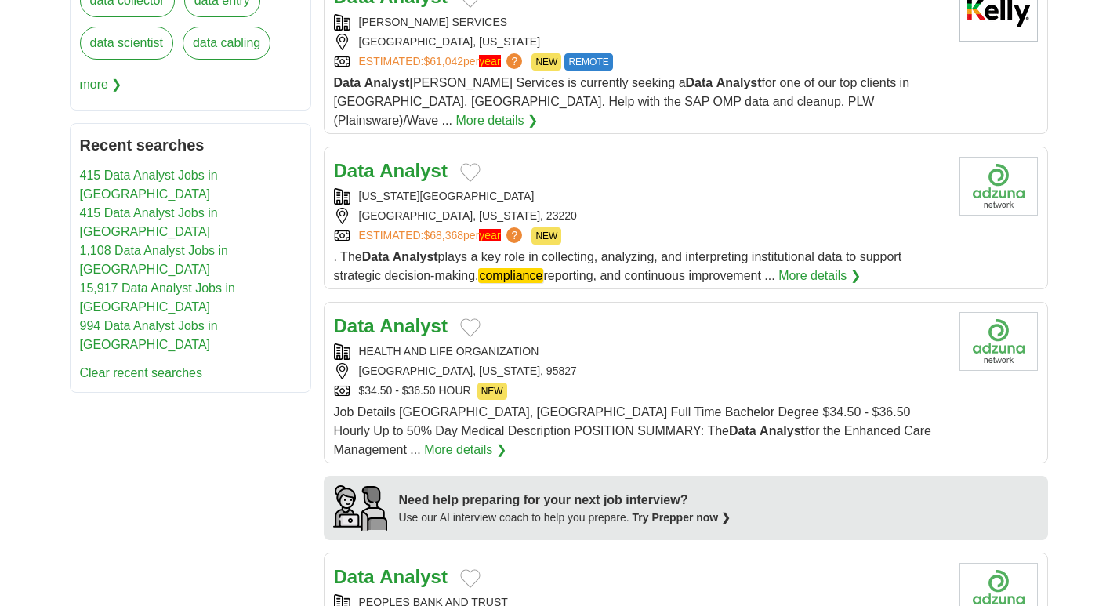
scroll to position [915, 0]
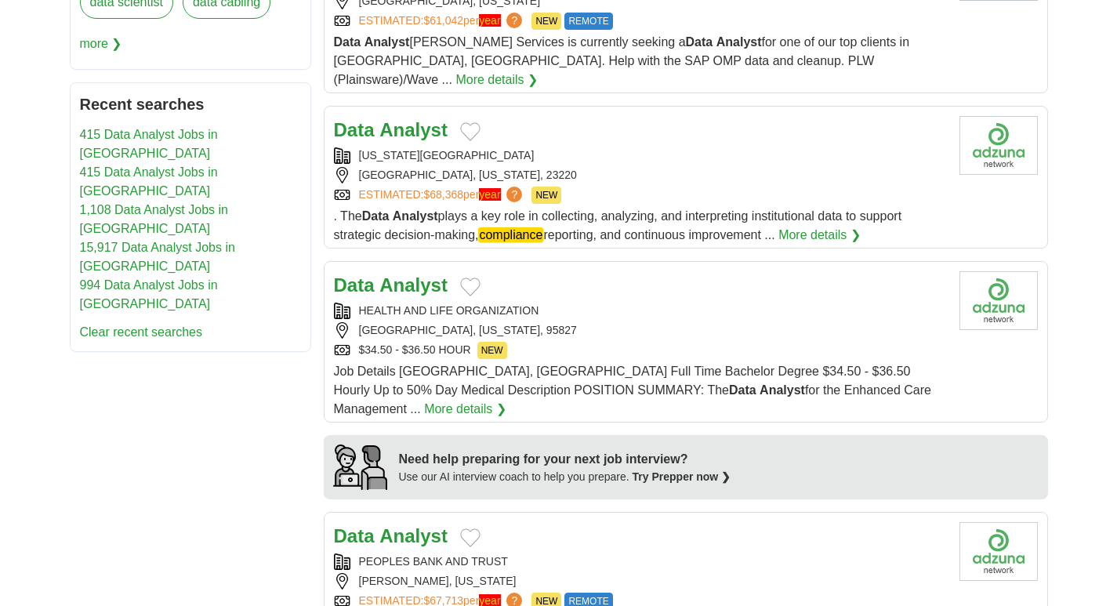
click at [404, 274] on strong "Analyst" at bounding box center [413, 284] width 68 height 21
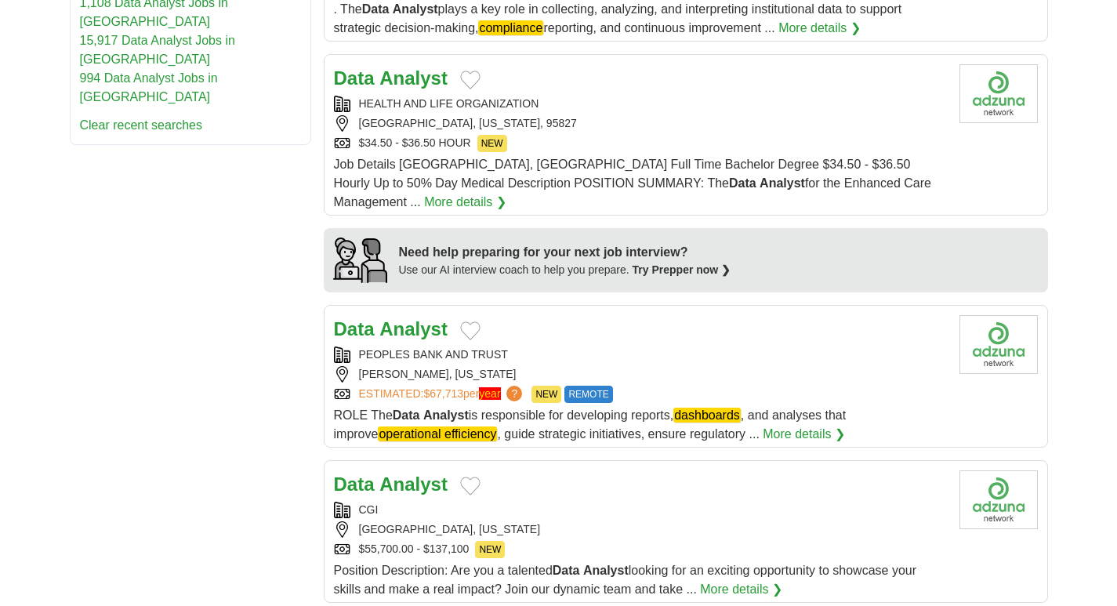
scroll to position [1176, 0]
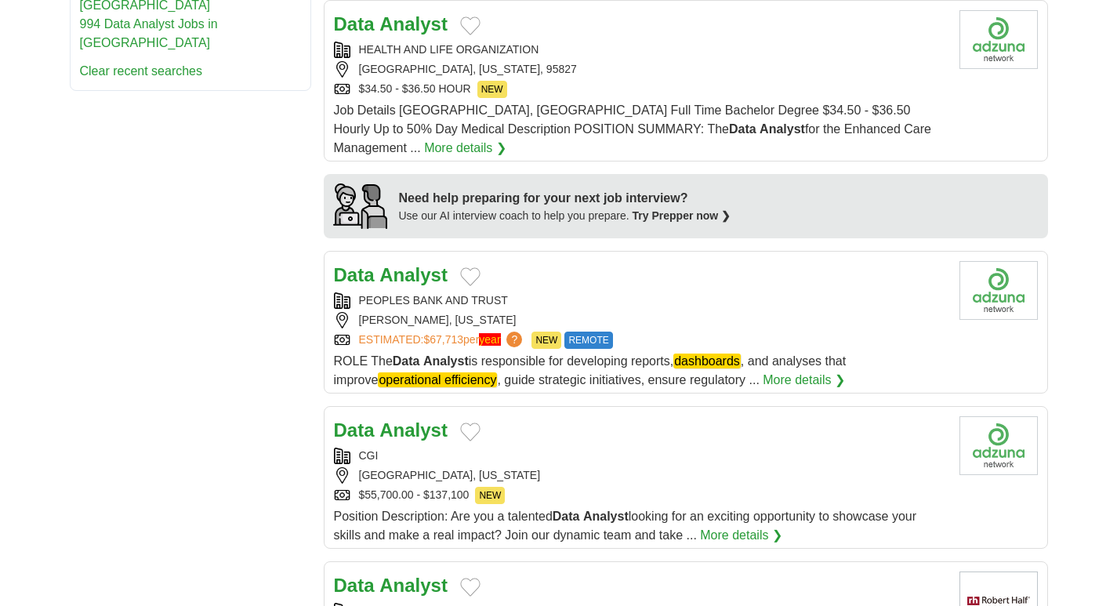
click at [446, 264] on strong "Analyst" at bounding box center [413, 274] width 68 height 21
click at [434, 419] on strong "Analyst" at bounding box center [413, 429] width 68 height 21
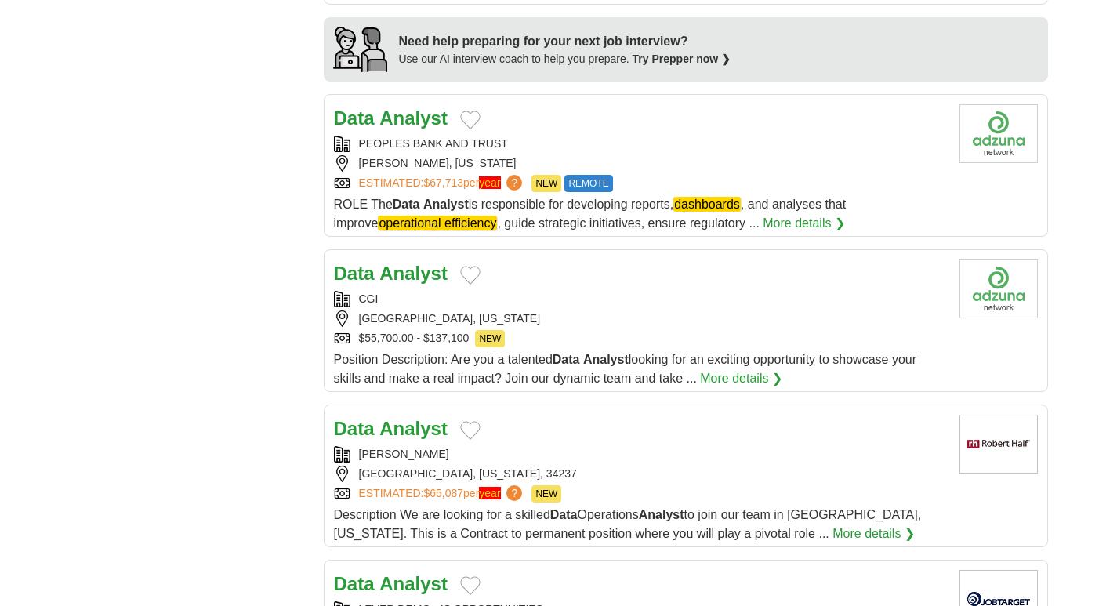
scroll to position [1437, 0]
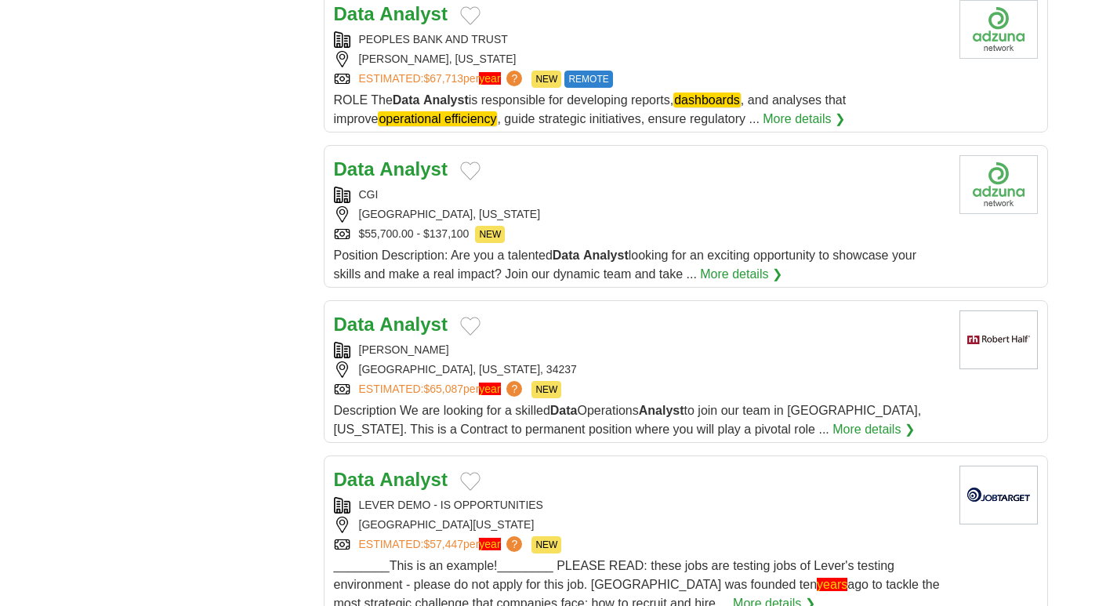
click at [399, 158] on strong "Analyst" at bounding box center [413, 168] width 68 height 21
click at [420, 314] on strong "Analyst" at bounding box center [413, 324] width 68 height 21
click at [386, 469] on strong "Analyst" at bounding box center [413, 479] width 68 height 21
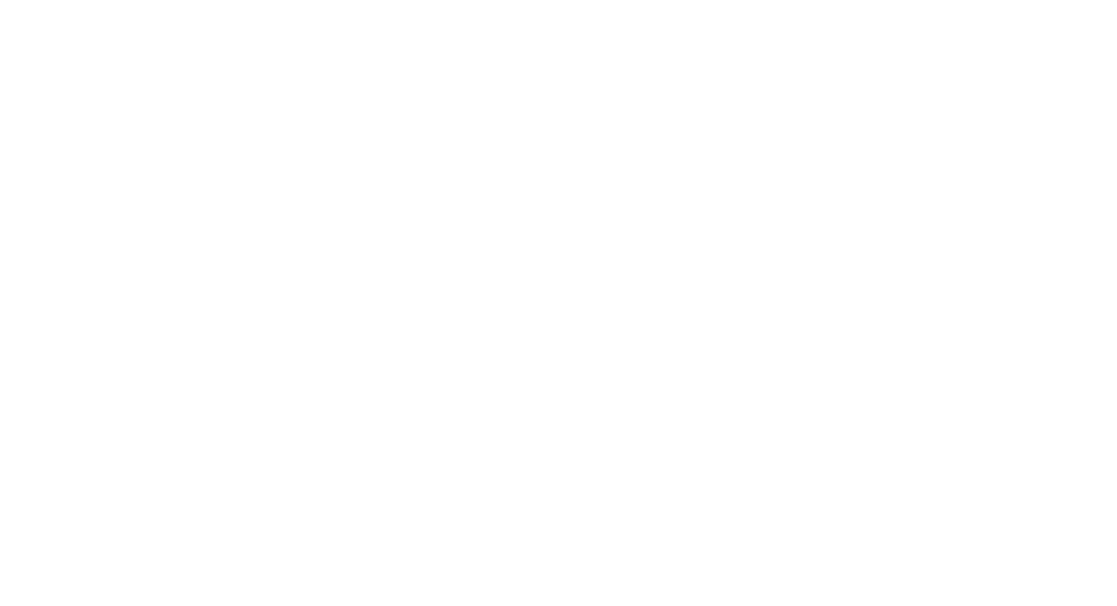
scroll to position [2483, 0]
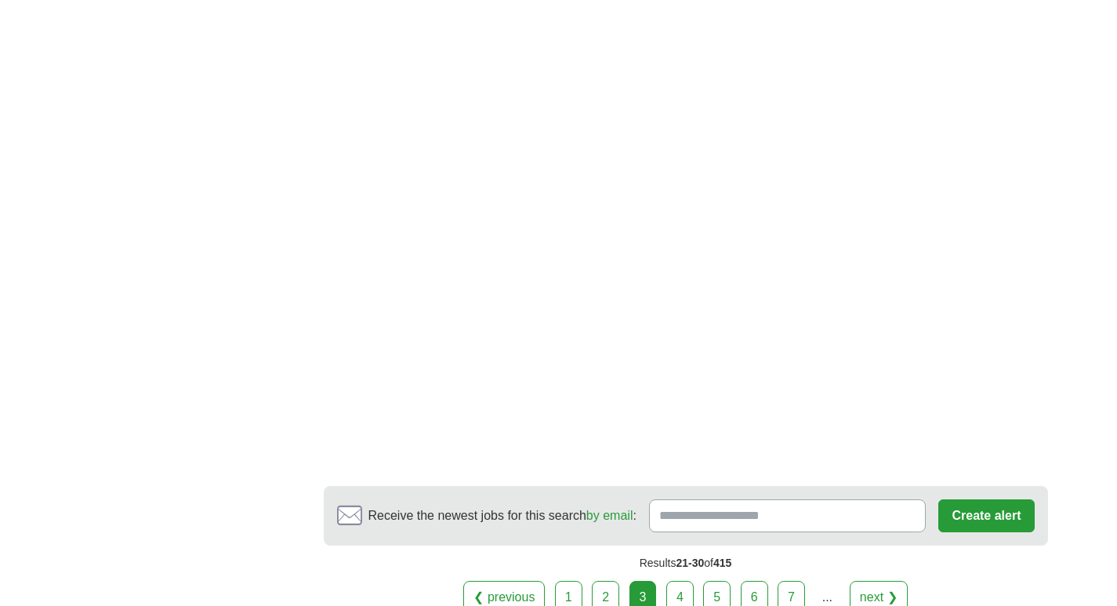
click at [680, 581] on link "4" at bounding box center [679, 597] width 27 height 33
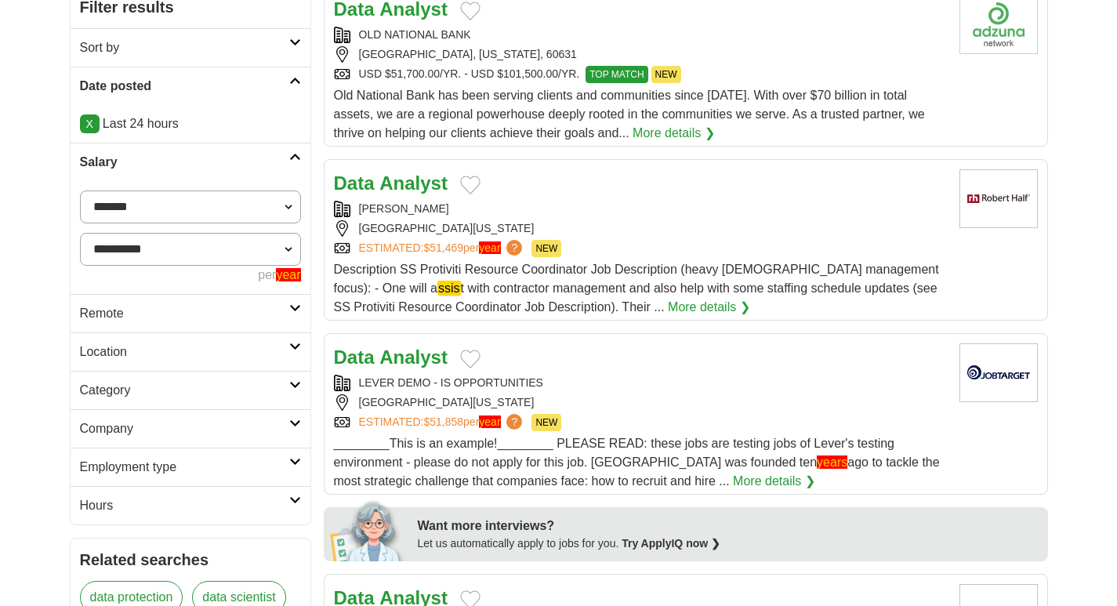
scroll to position [392, 0]
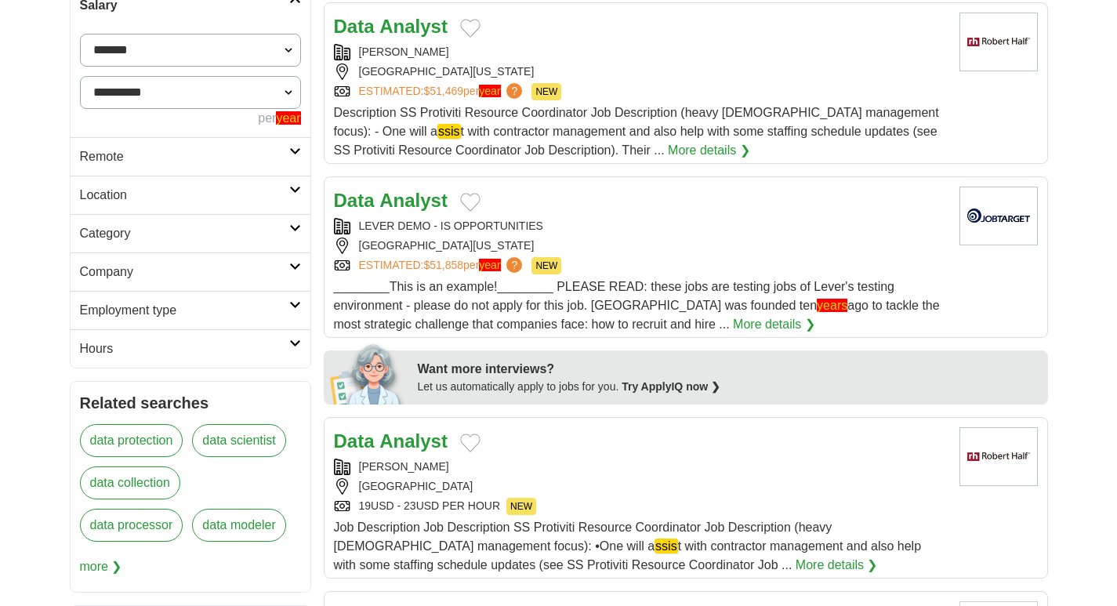
click at [273, 96] on select "**********" at bounding box center [190, 92] width 221 height 33
select select "*****"
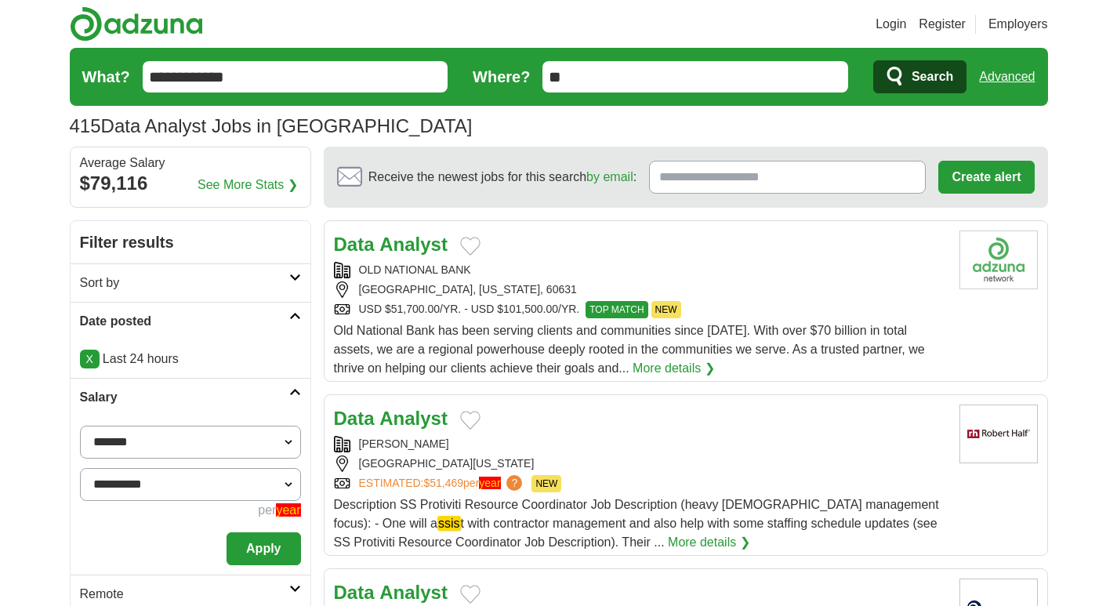
scroll to position [131, 0]
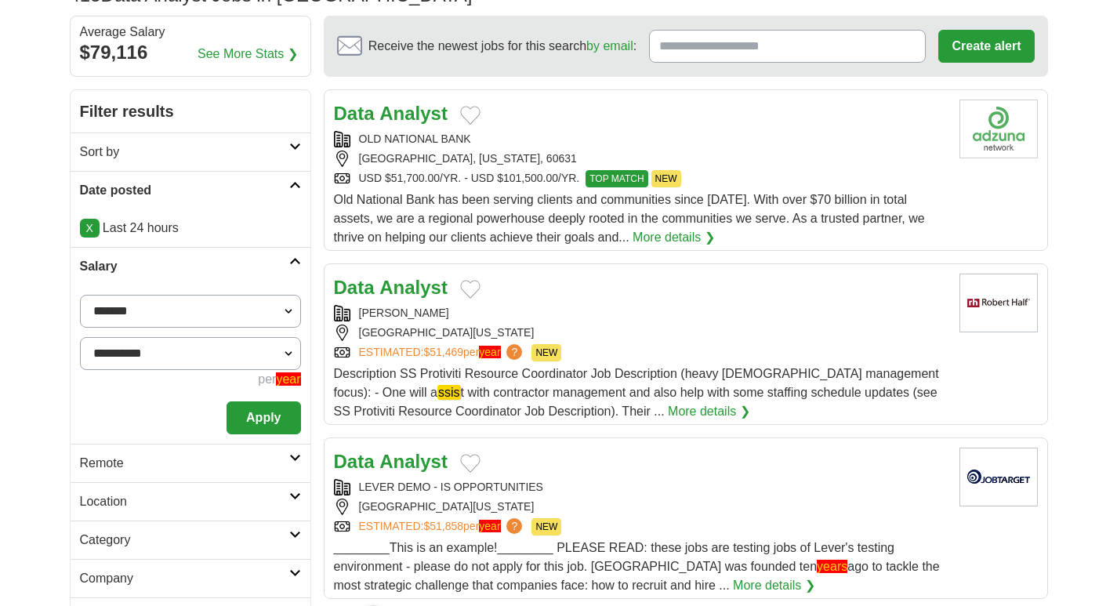
click at [274, 416] on button "Apply" at bounding box center [264, 417] width 74 height 33
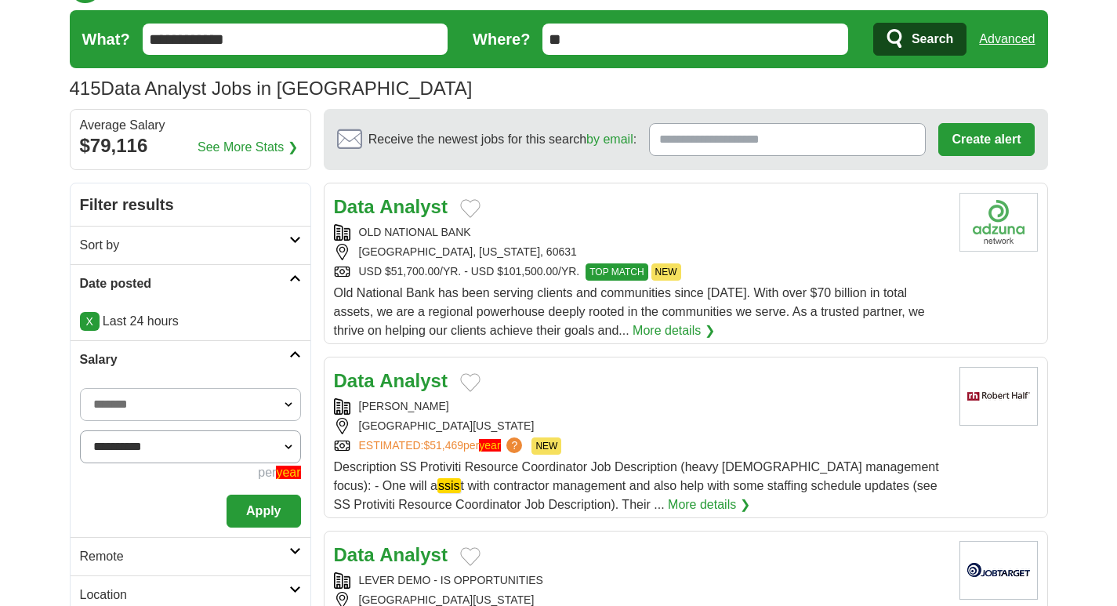
scroll to position [0, 0]
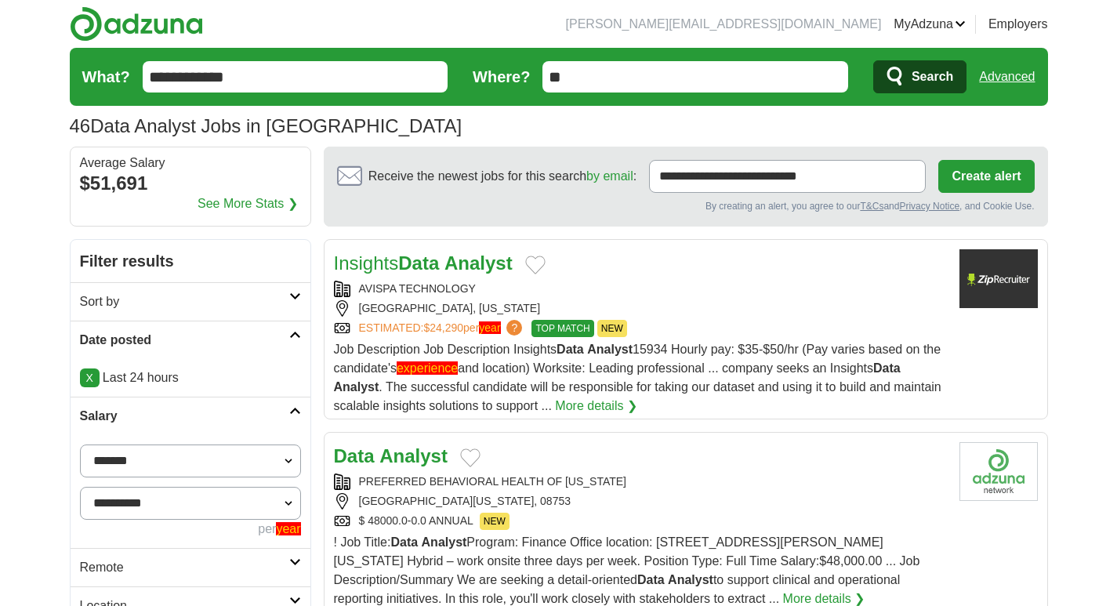
scroll to position [131, 0]
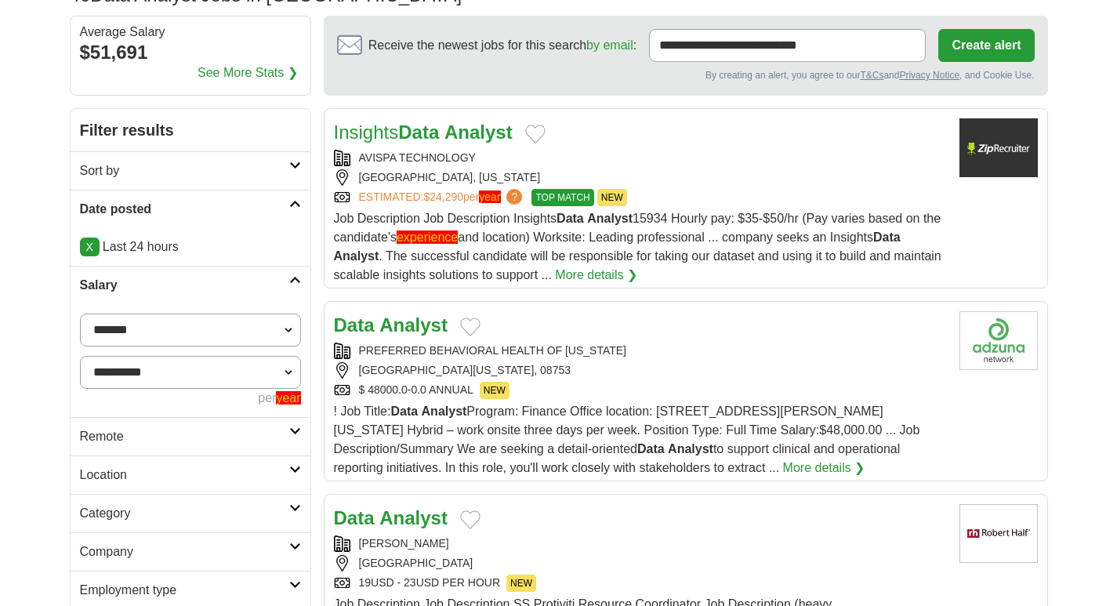
click at [400, 322] on strong "Analyst" at bounding box center [413, 324] width 68 height 21
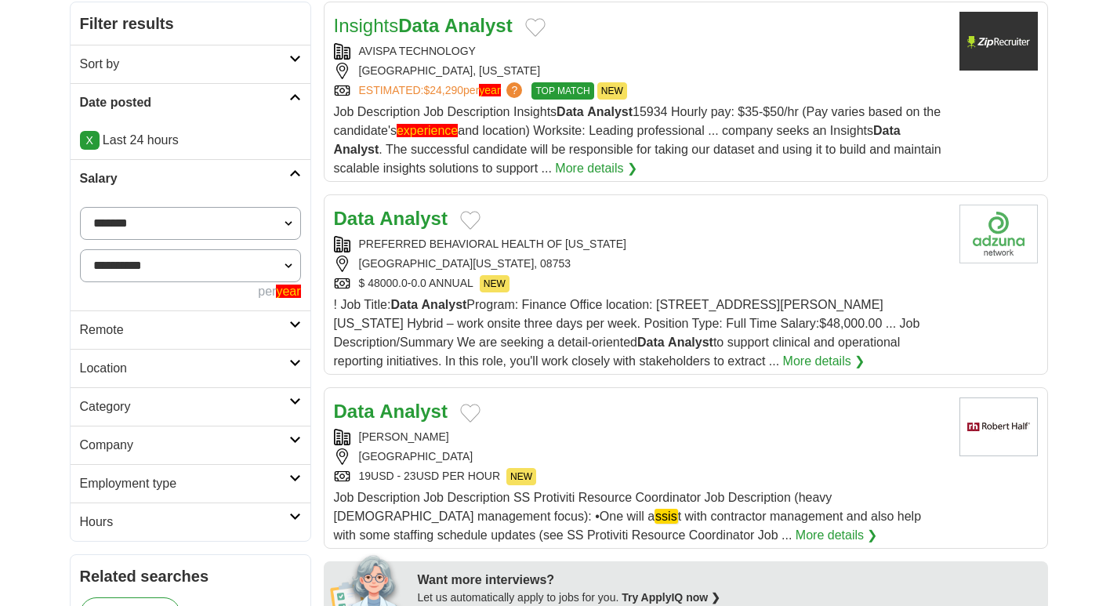
scroll to position [392, 0]
